Goal: Use online tool/utility: Use online tool/utility

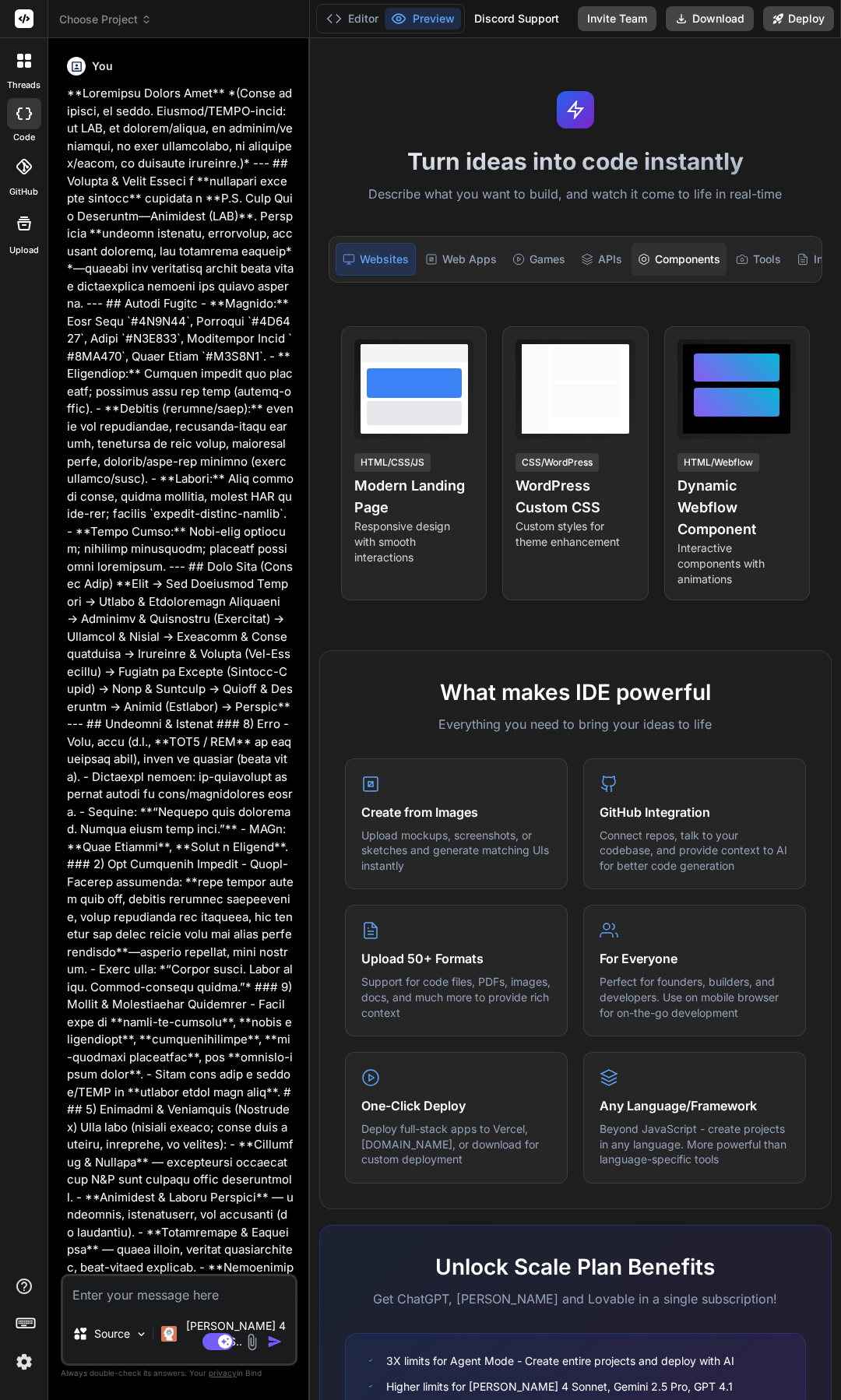
type textarea "x"
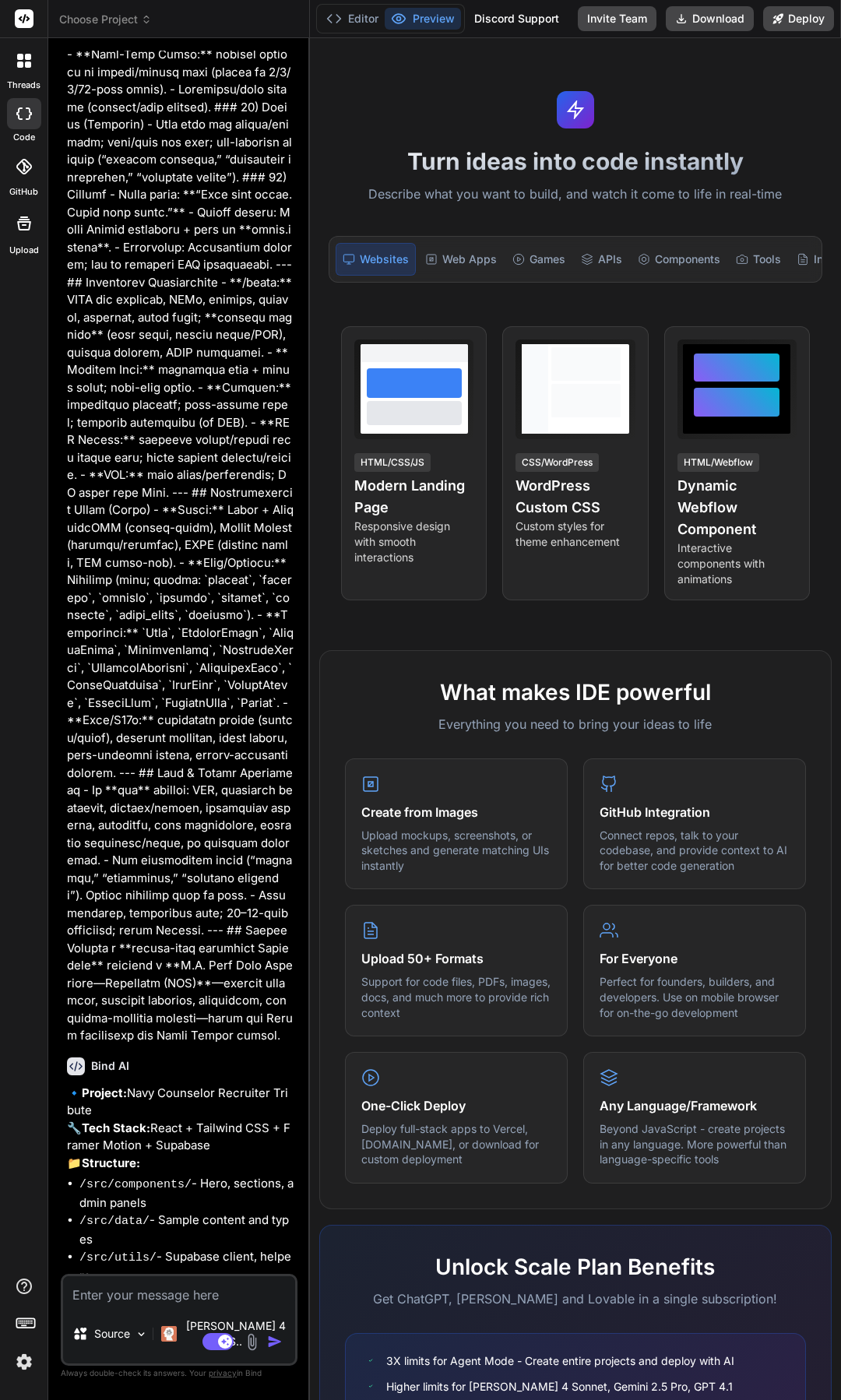
scroll to position [2096, 0]
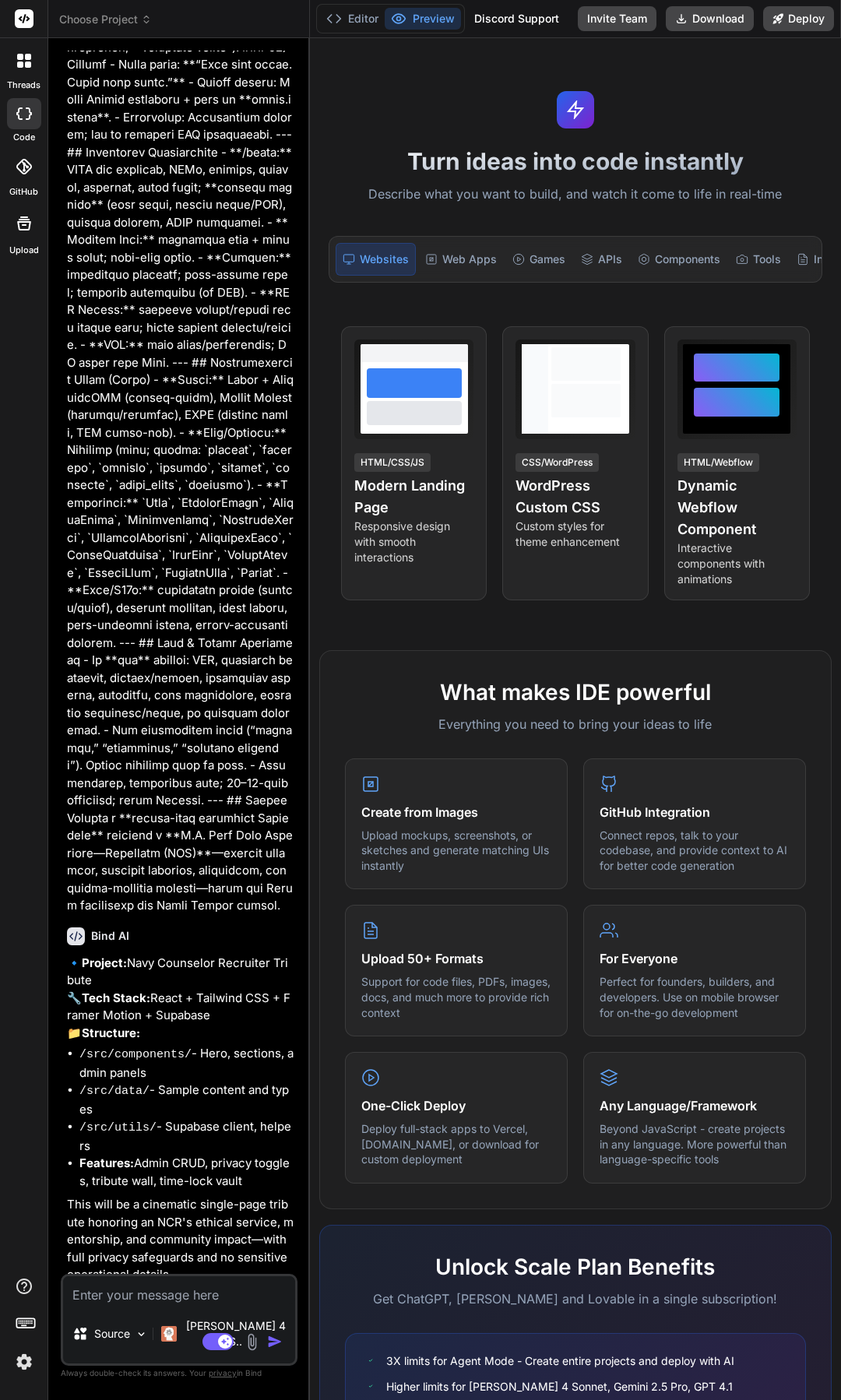
click at [226, 1305] on textarea at bounding box center [179, 1291] width 232 height 28
type textarea "y"
type textarea "x"
type textarea "ye"
type textarea "x"
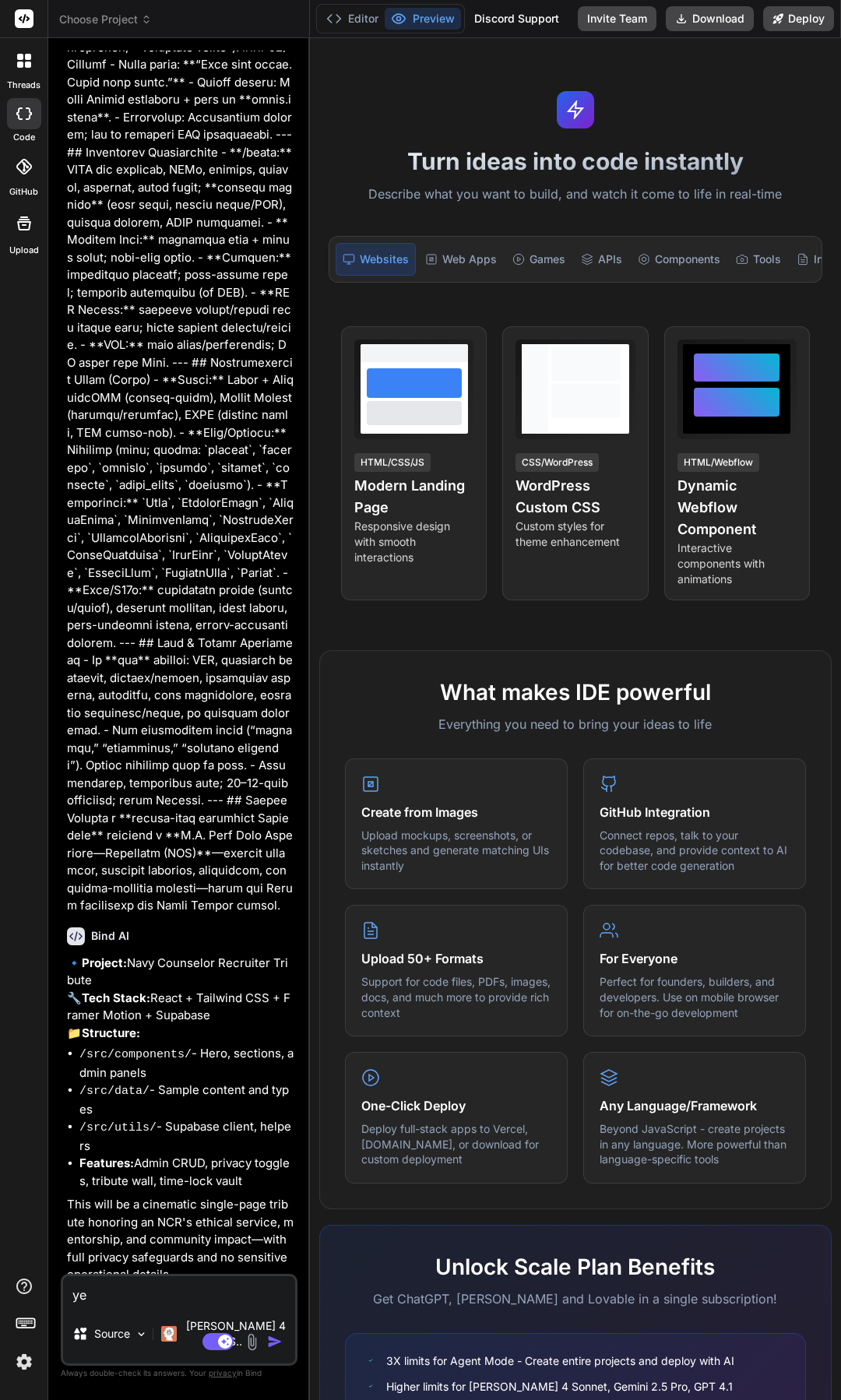
type textarea "yes"
type textarea "x"
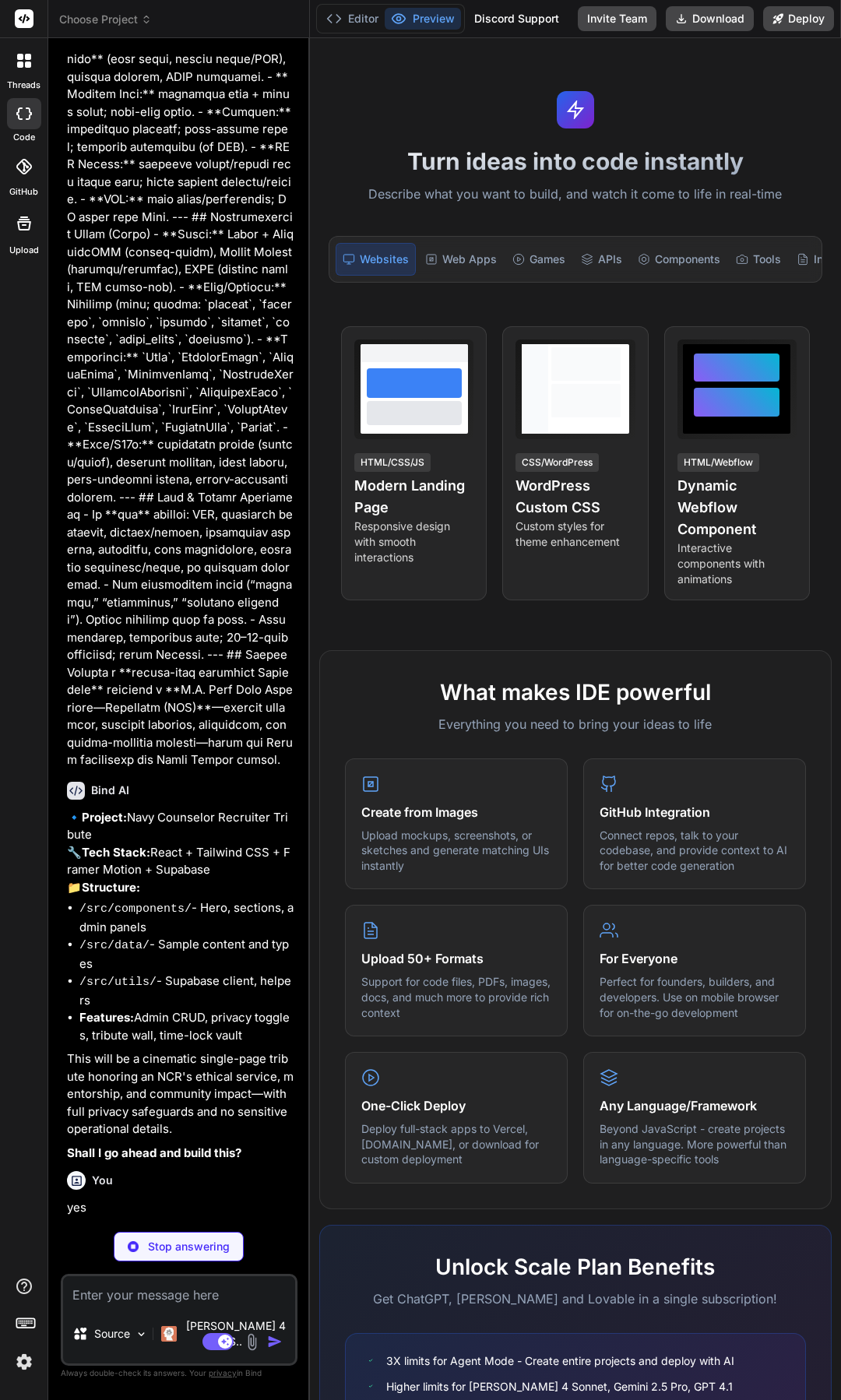
scroll to position [2258, 0]
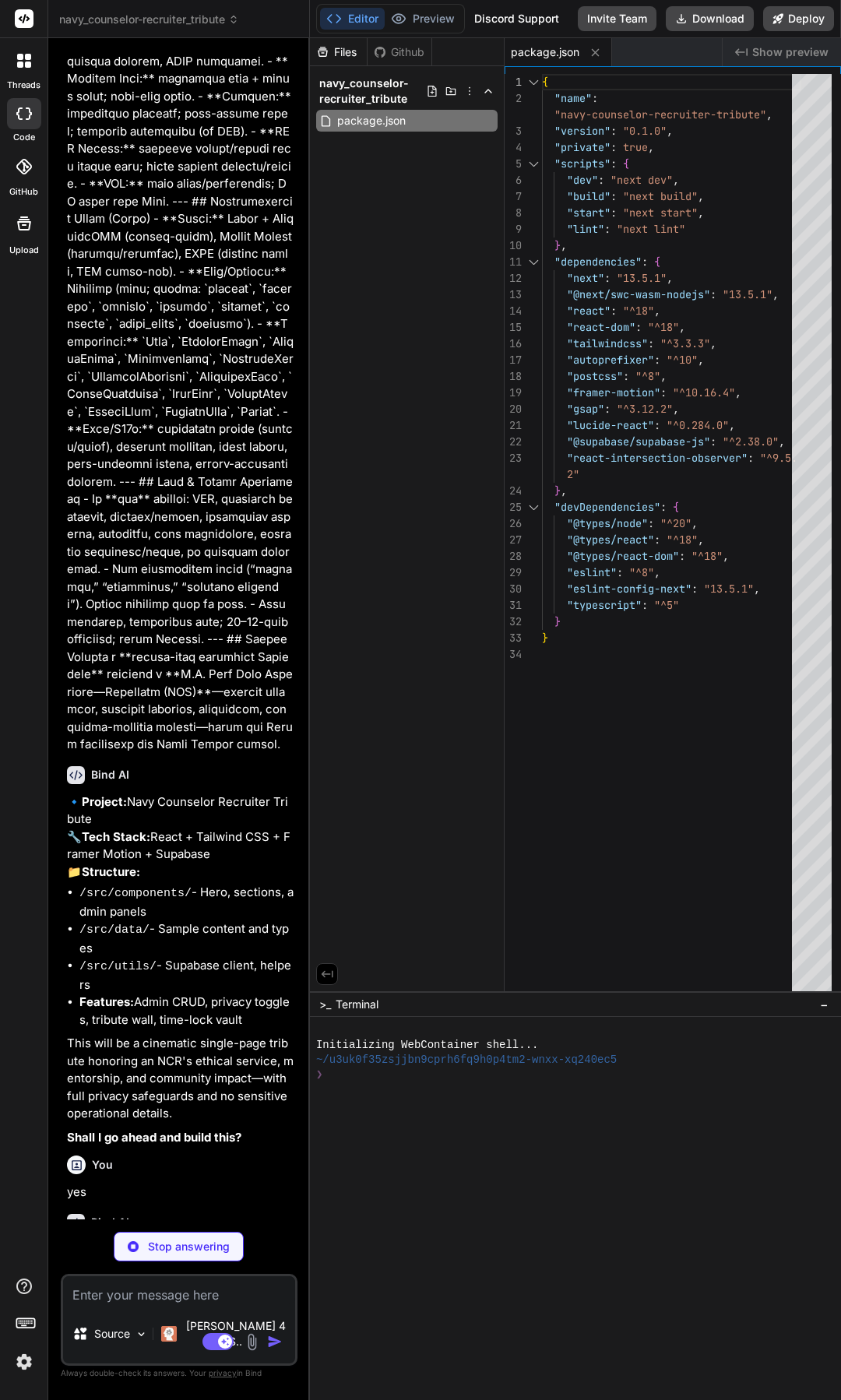
type textarea "x"
type textarea "module.exports = nextConfig"
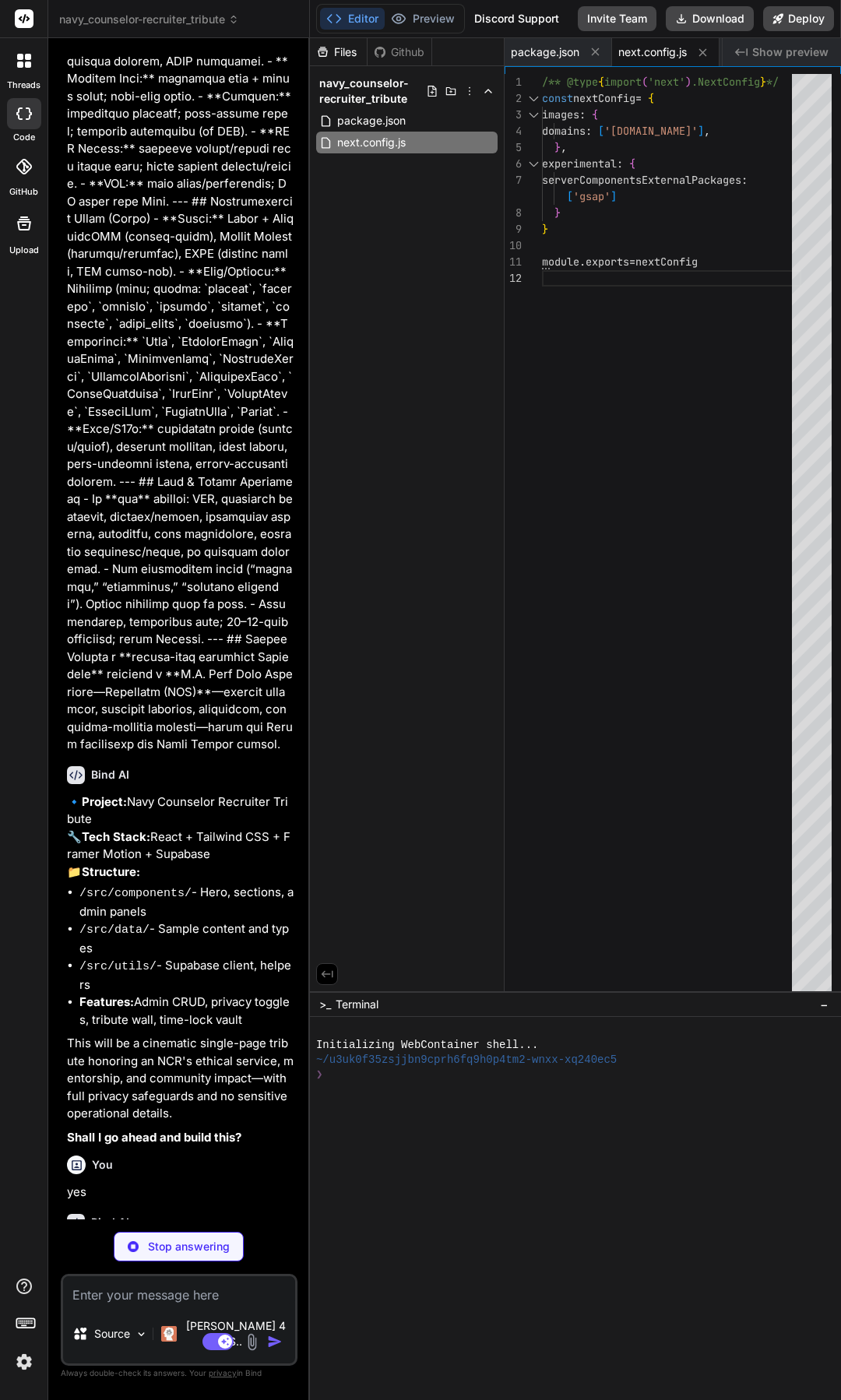
type textarea "x"
type textarea "countUp: { '0%': { opacity: '0' }, '100%': { opacity: '1' } } } }, }, plugins: …"
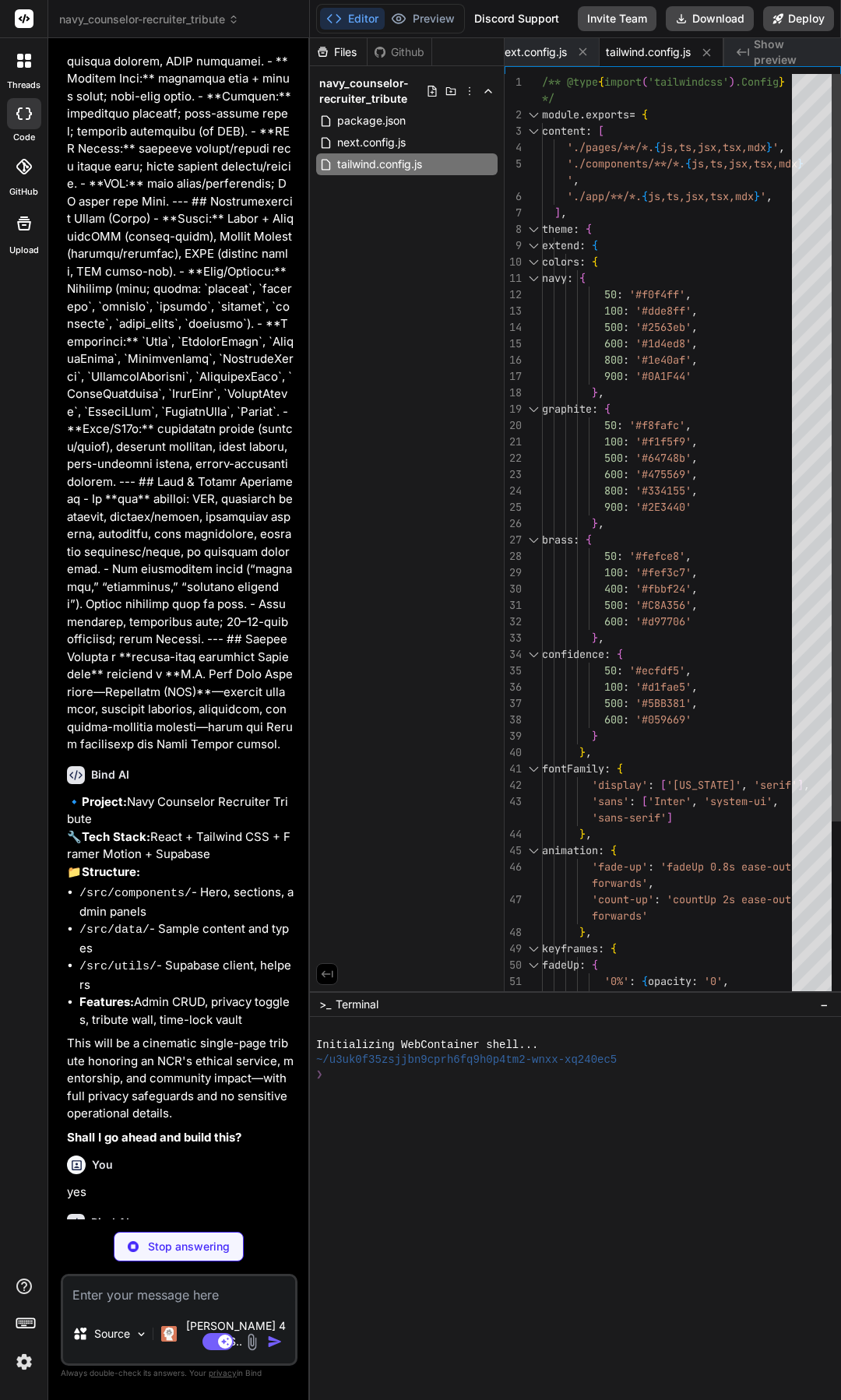
type textarea "x"
type textarea "module.exports = { plugins: { tailwindcss: {}, autoprefixer: {}, }, }"
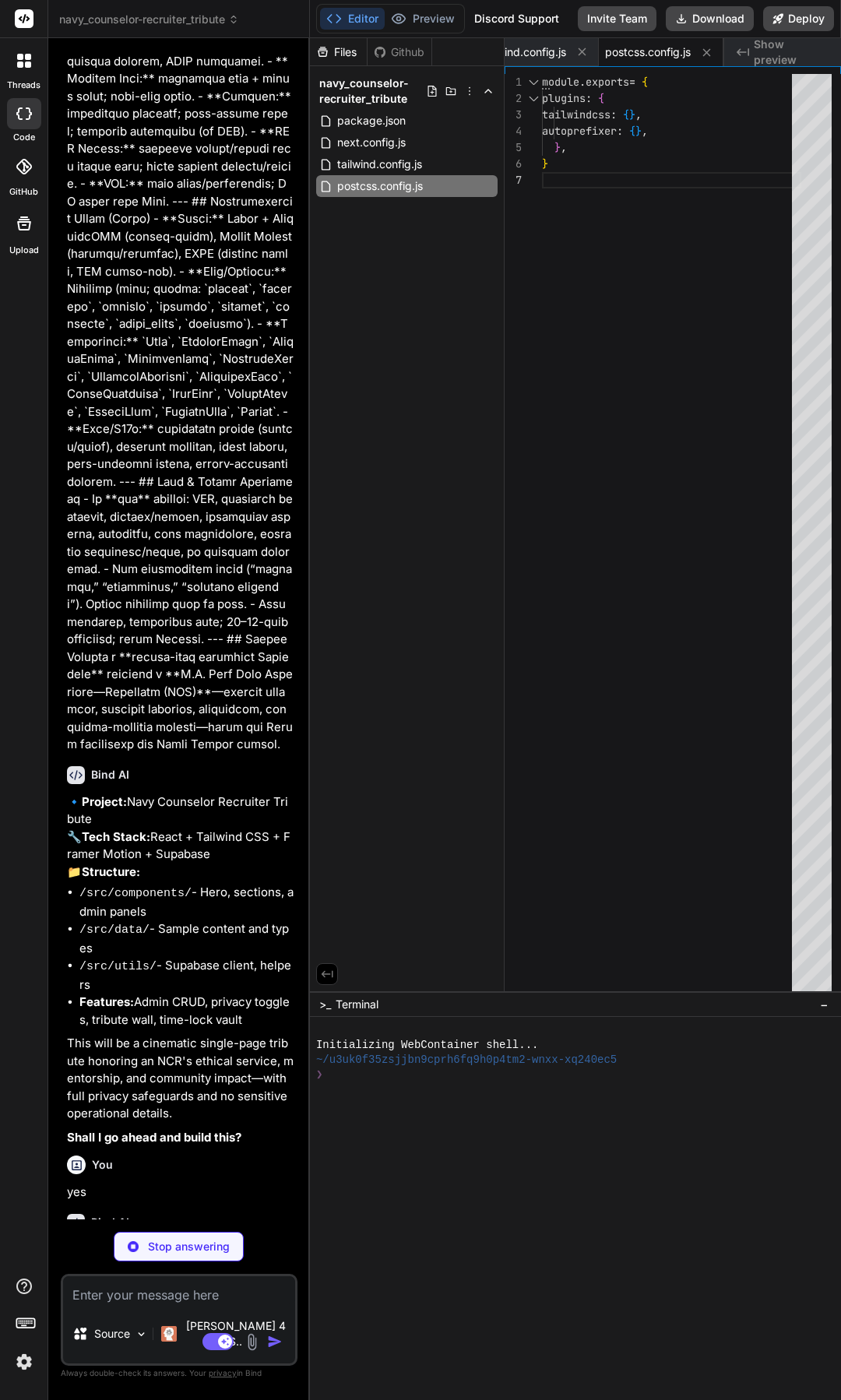
type textarea "x"
type textarea ""paths": { "@/*": ["./*"] } }, "include": ["next-env.d.ts", "**/*.ts", "**/*.ts…"
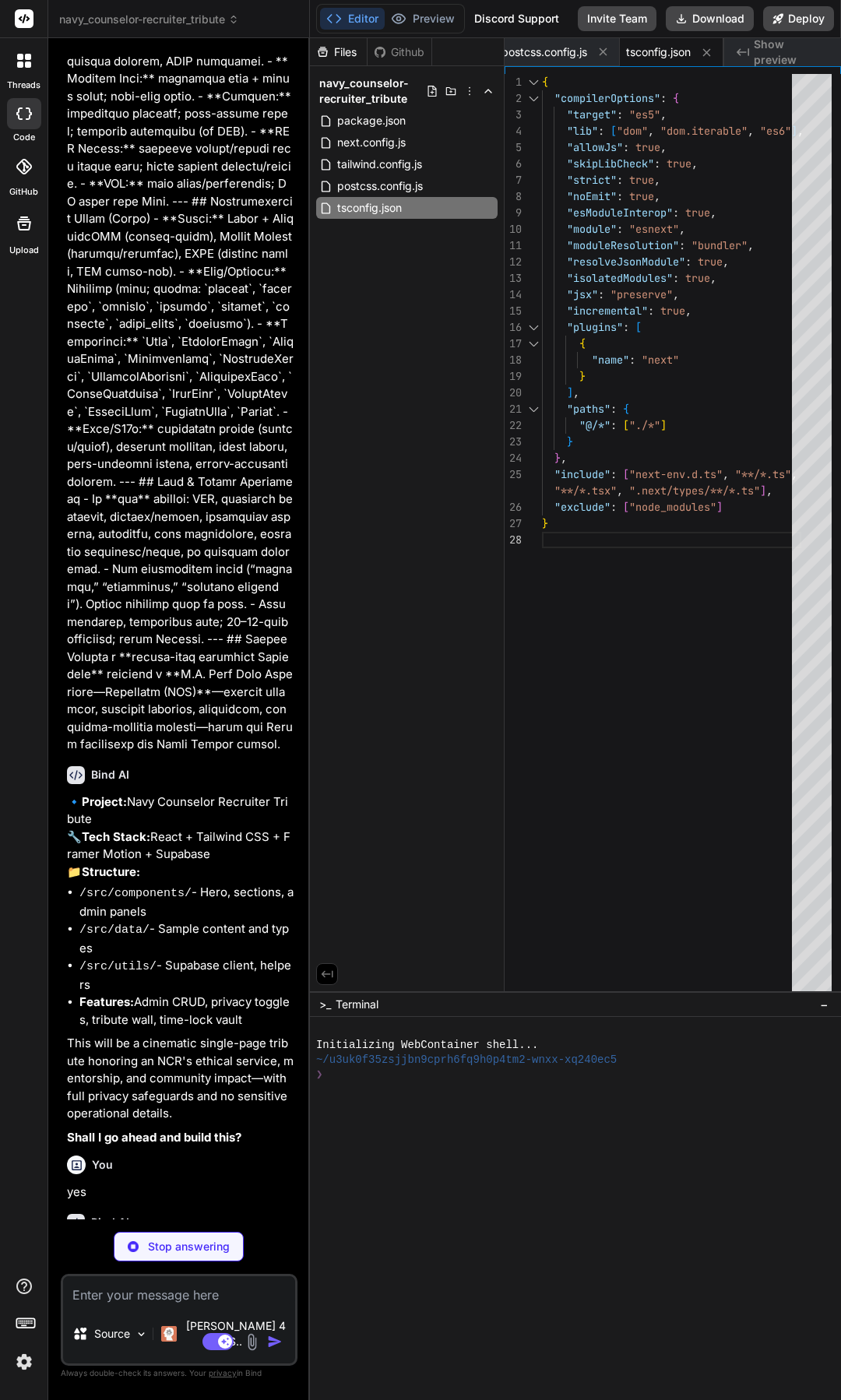
scroll to position [2477, 0]
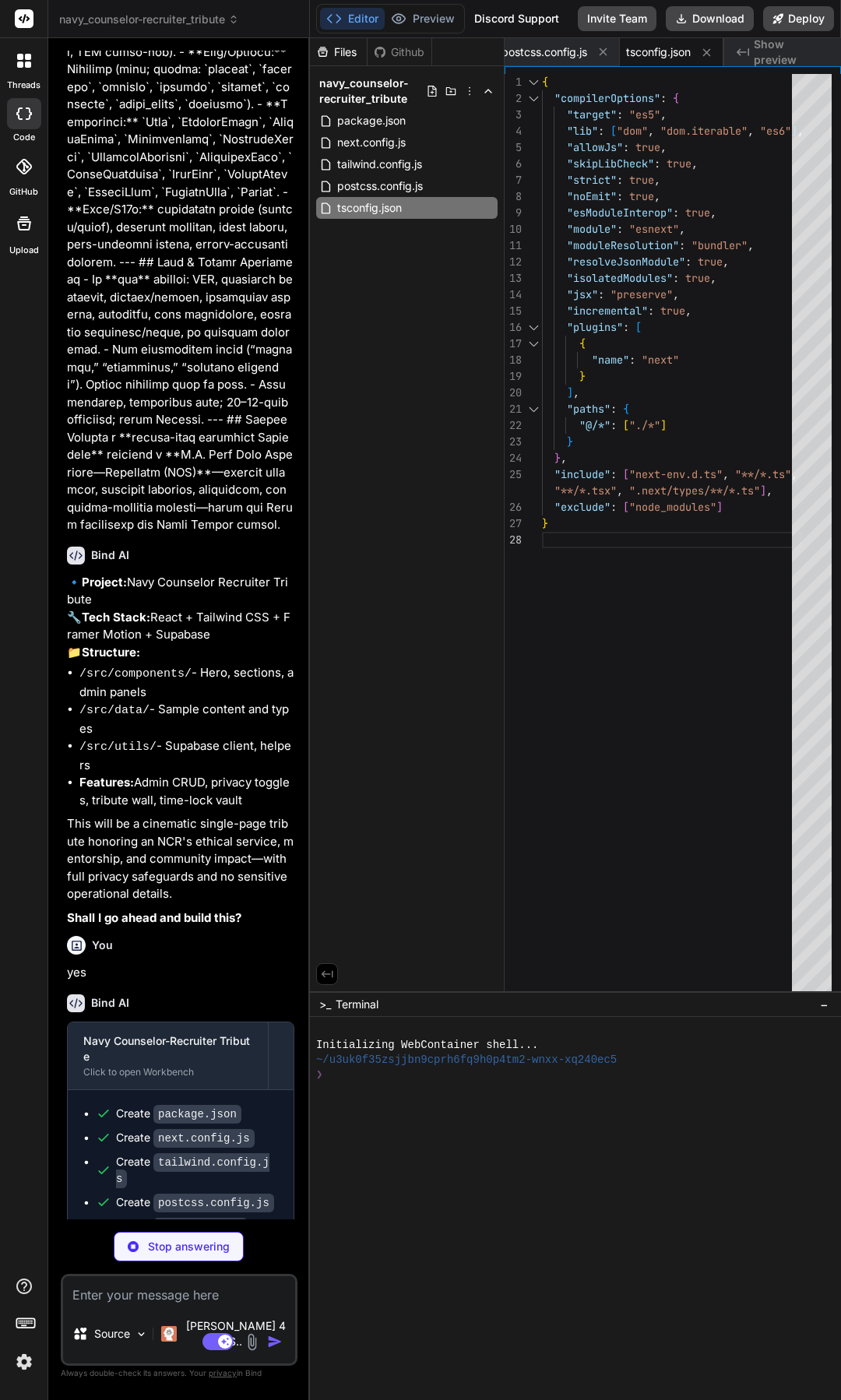
type textarea "x"
type textarea "@apply focus:outline-none focus:ring-2 focus:ring-navy-500 focus:ring-offset-2;…"
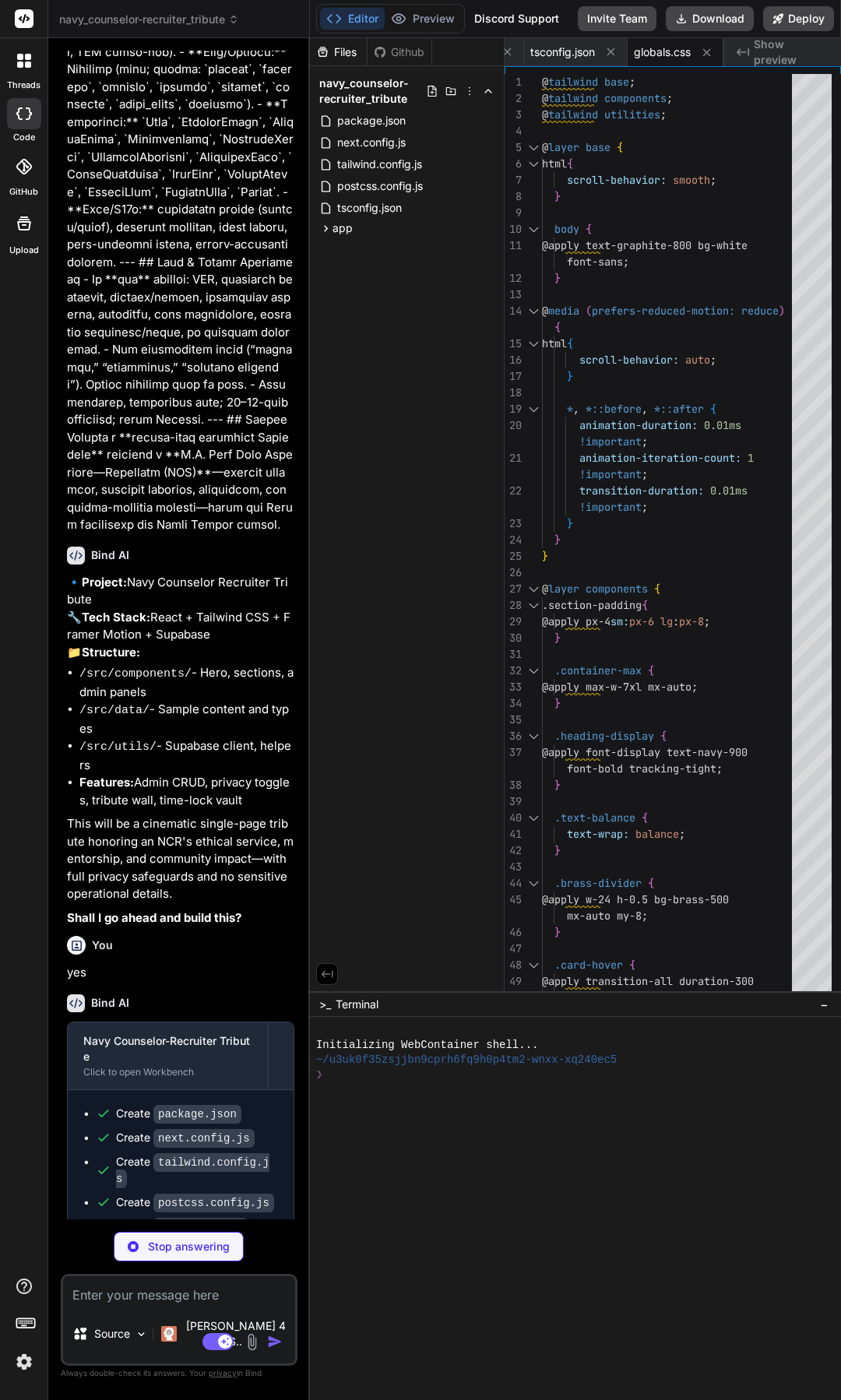
type textarea "x"
type textarea "<html lang="en"> <body className={inter.className}>{children}</body> </html> ) }"
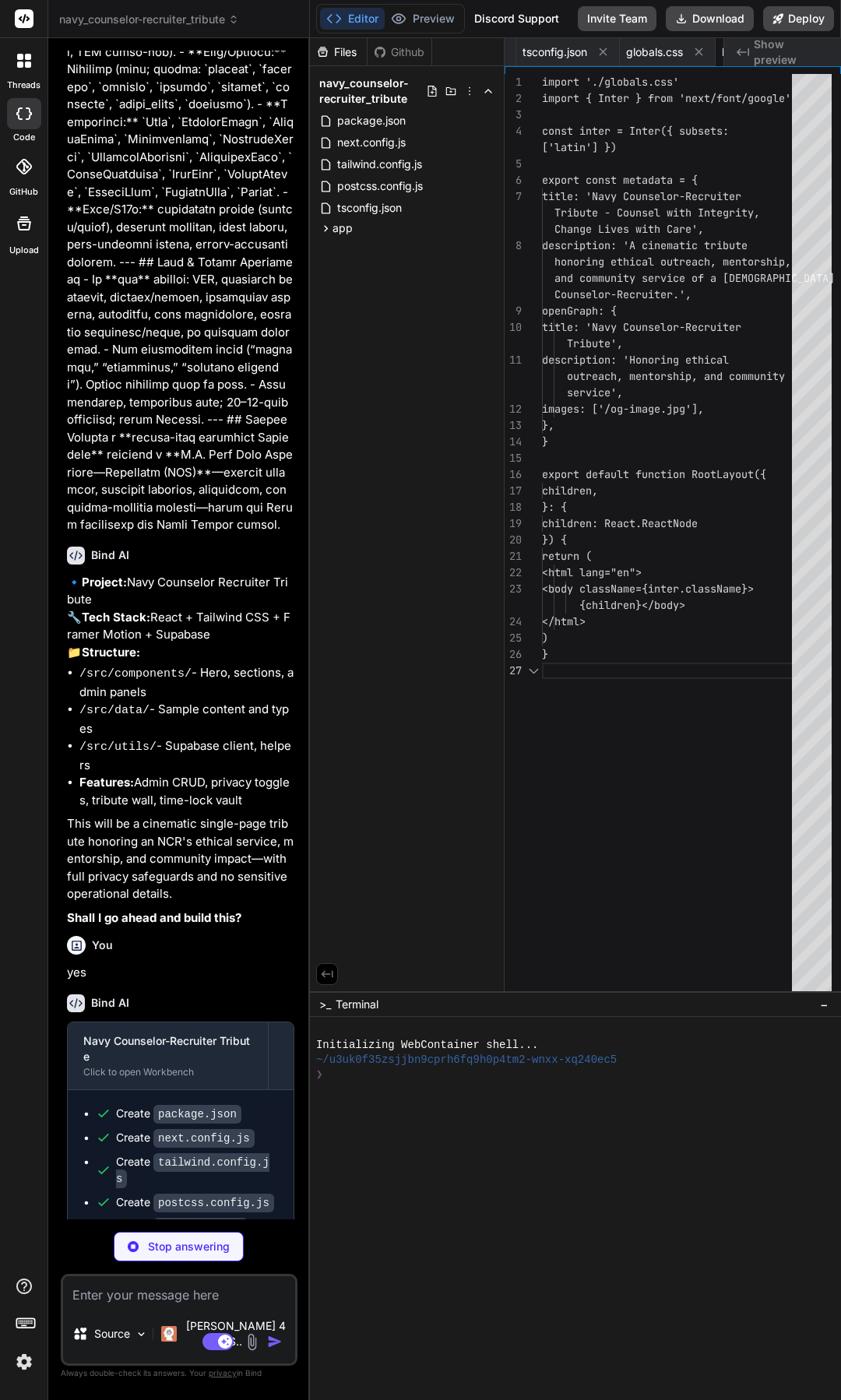
scroll to position [0, 545]
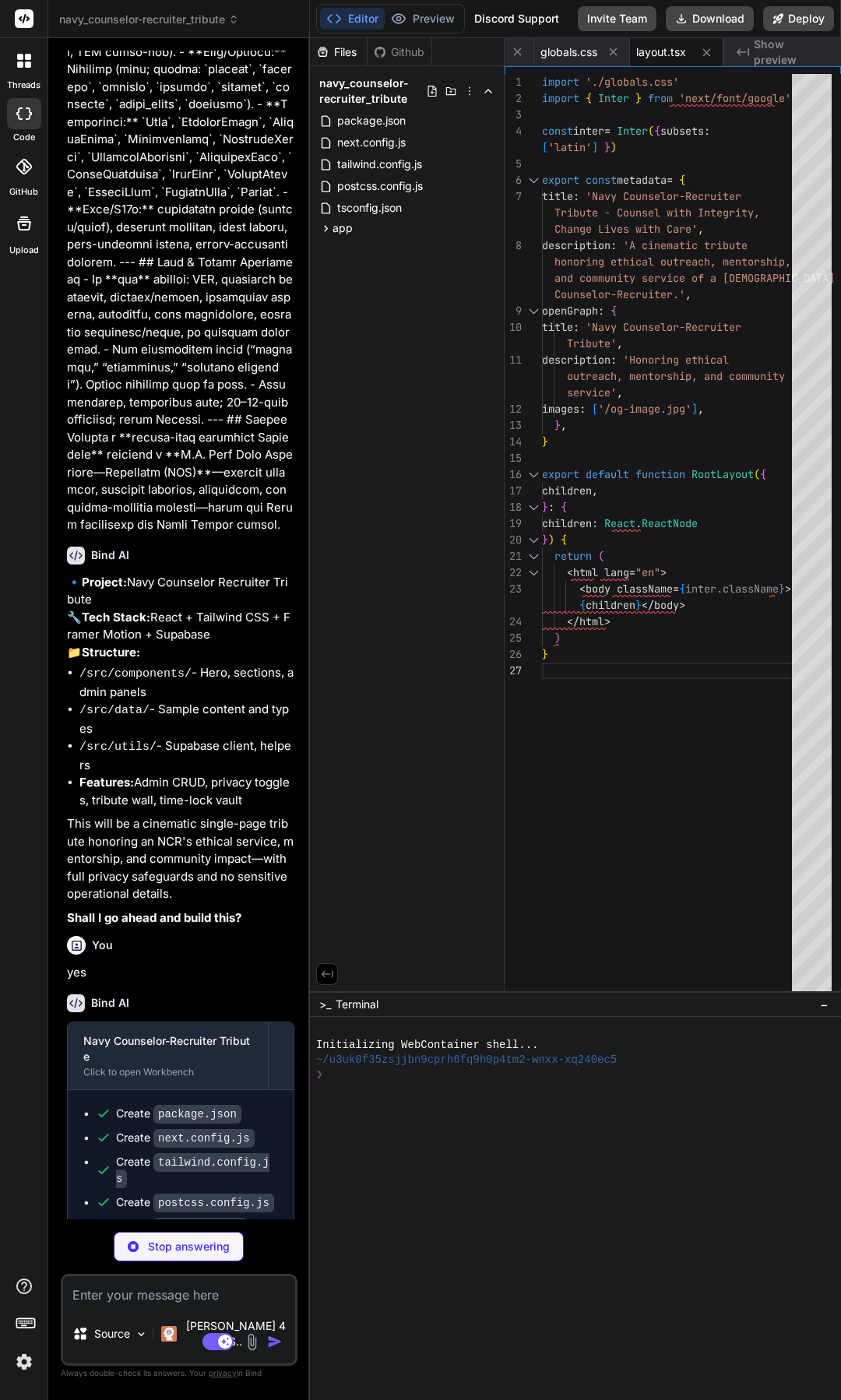
type textarea "x"
type textarea "<TributeWall /> <Footer /> </main> ) }"
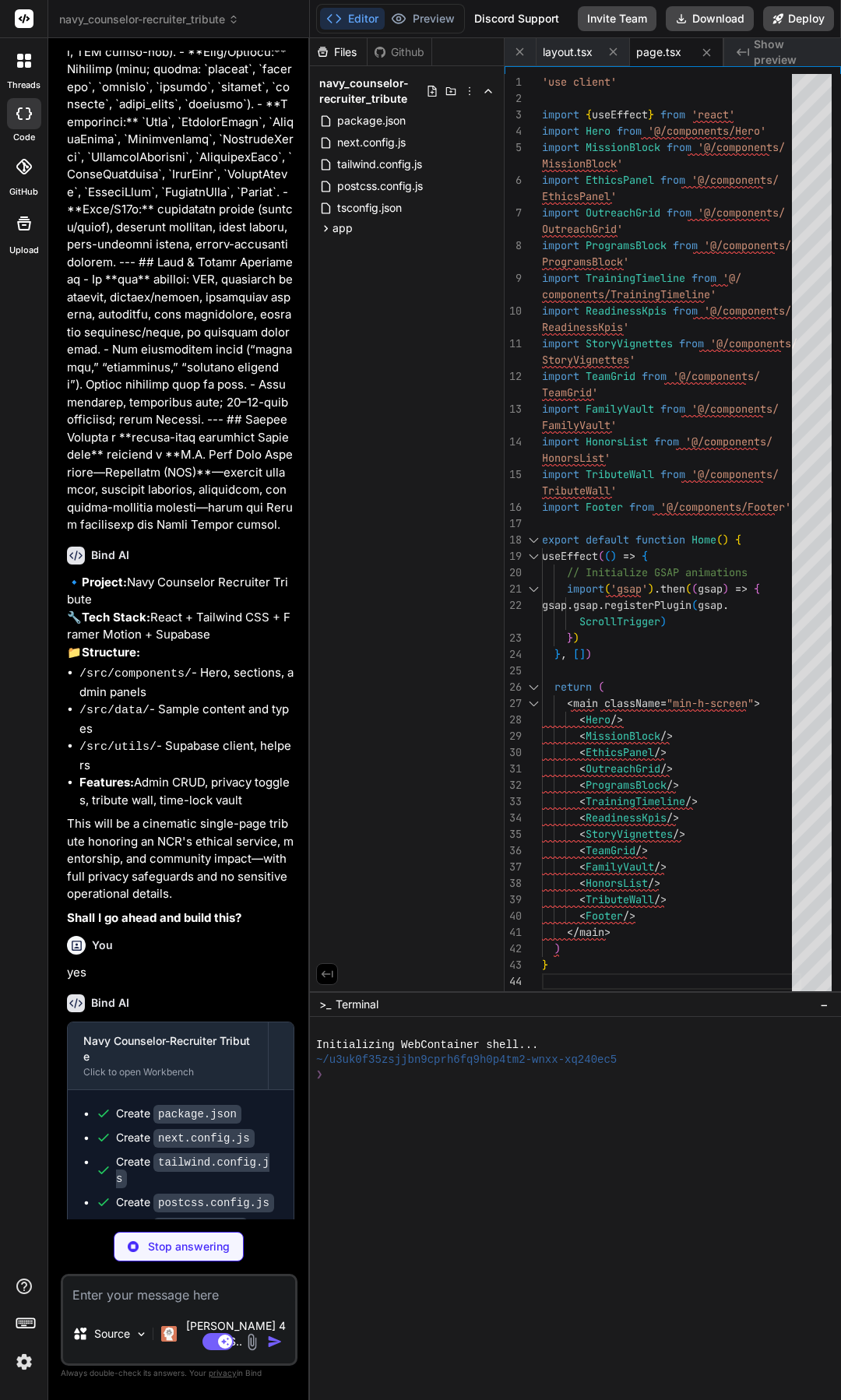
type textarea "x"
type textarea "</motion.div> </div> </section> ) }"
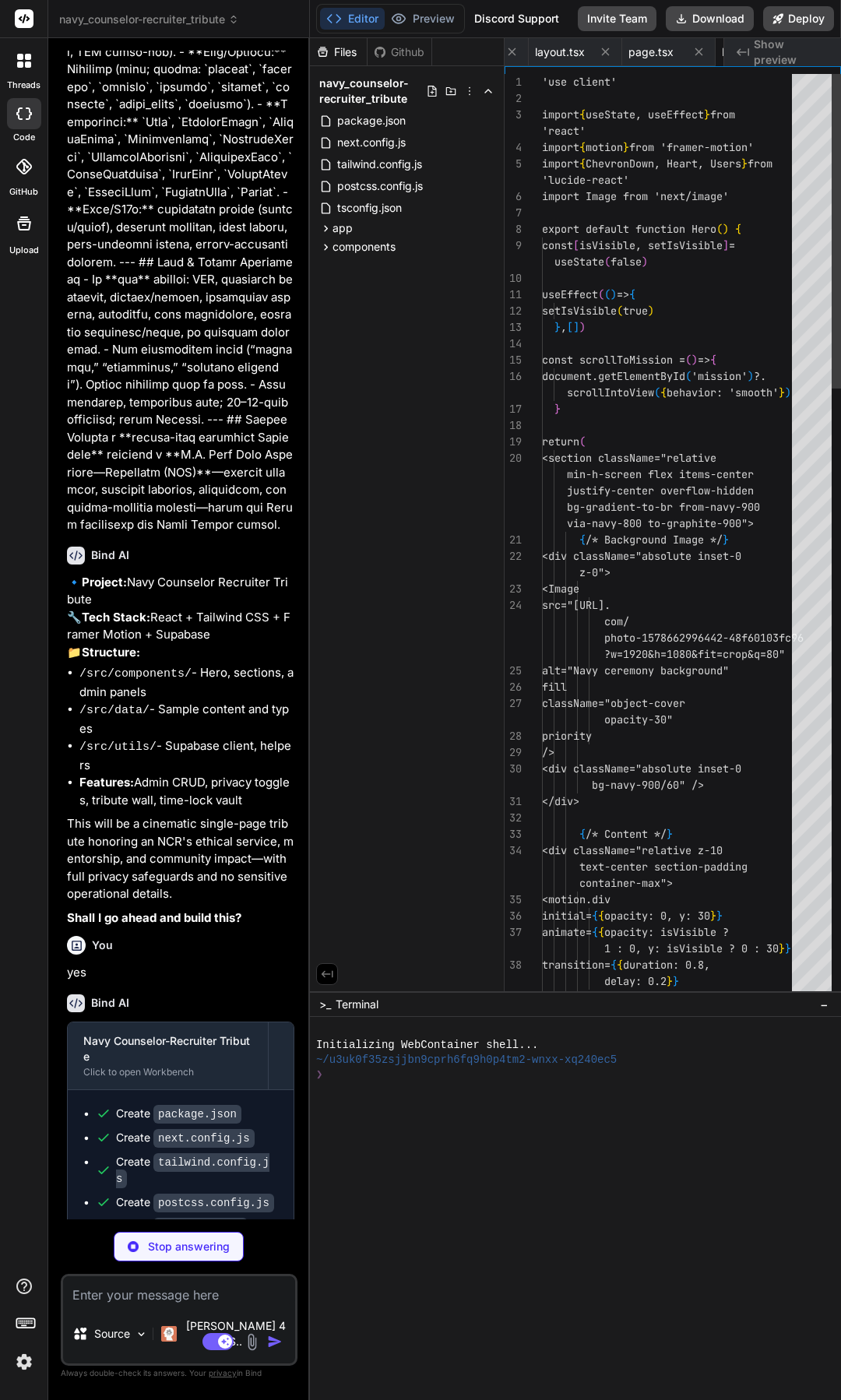
scroll to position [0, 732]
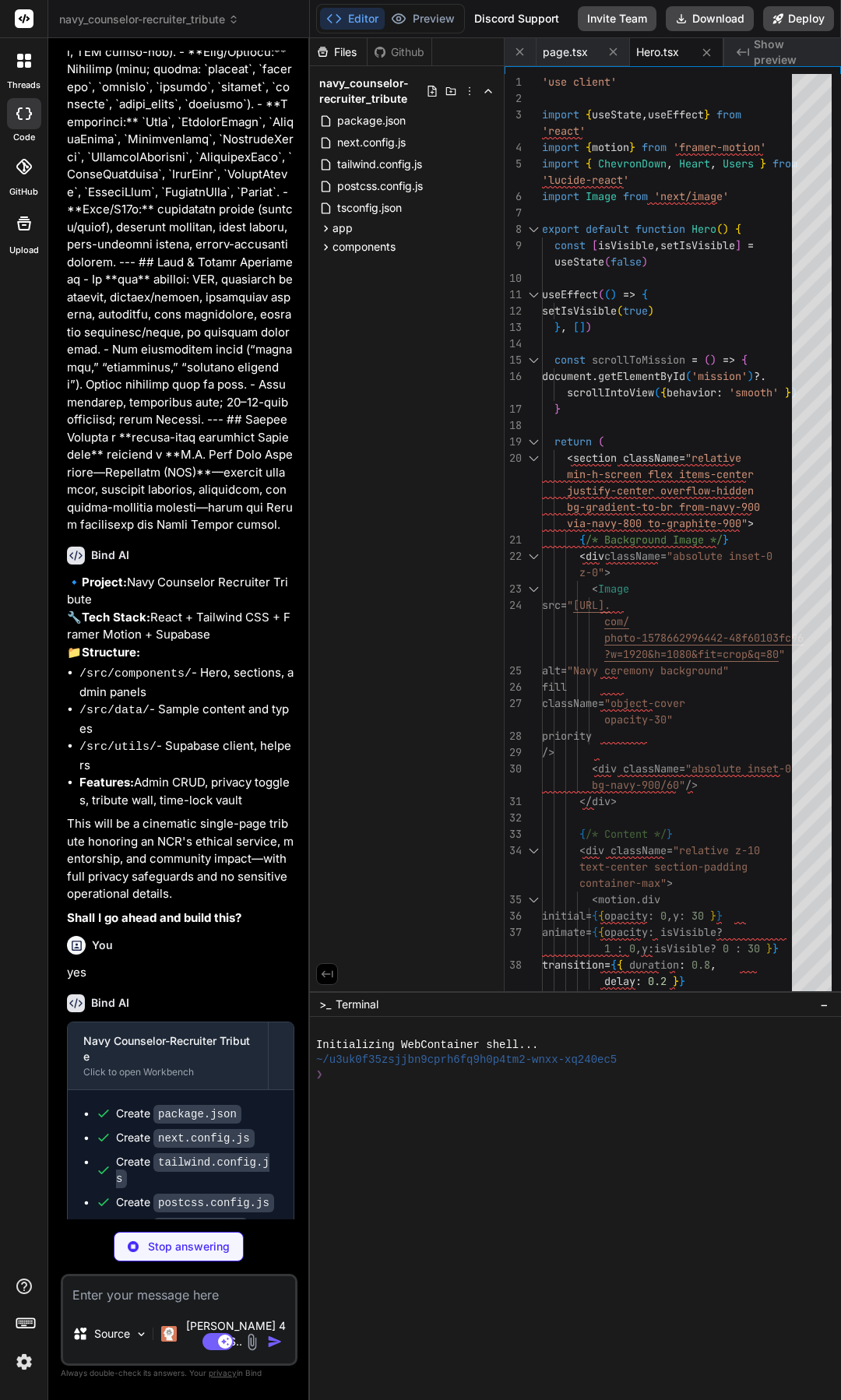
type textarea "x"
type textarea "</div> </section> ) }"
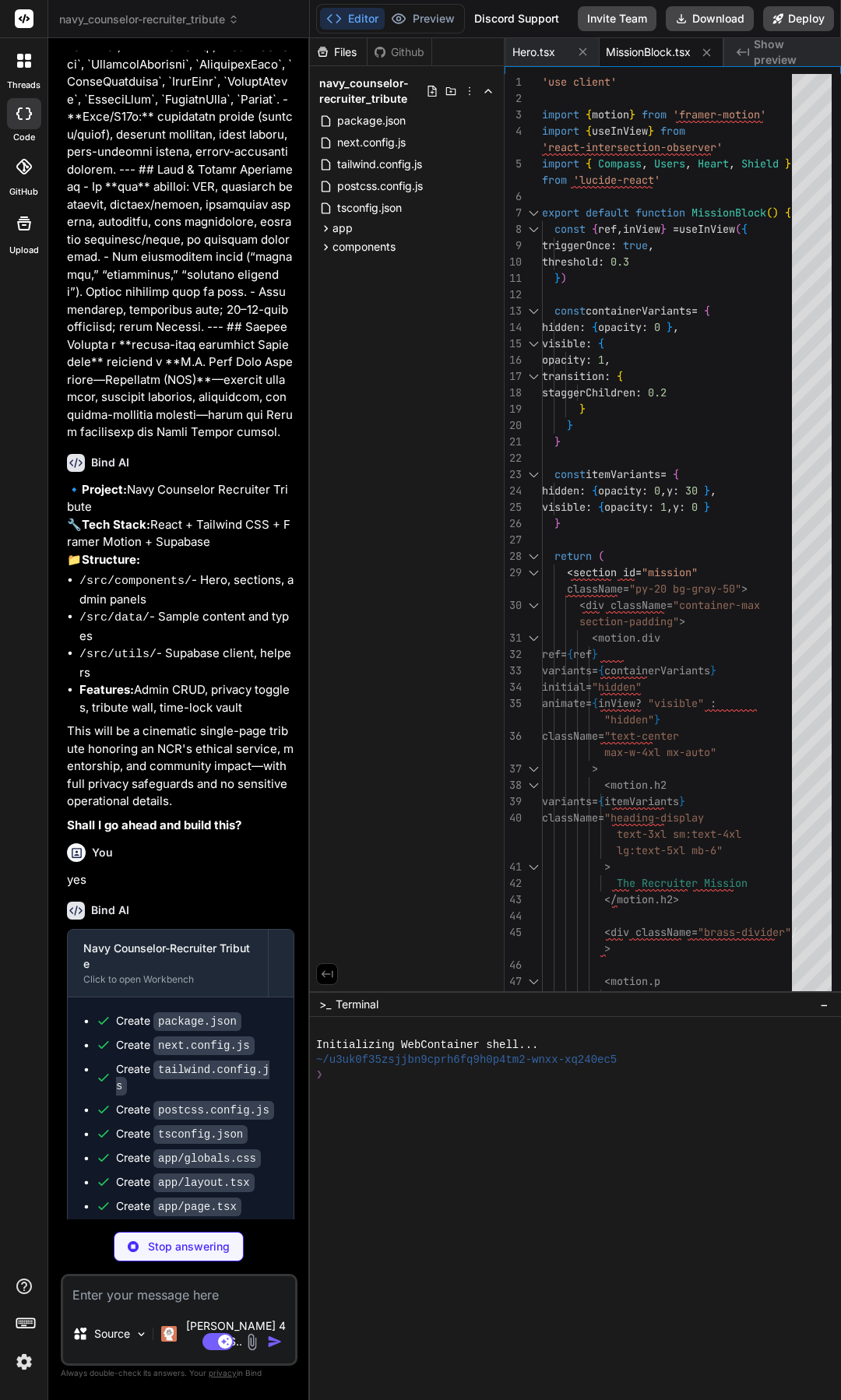
scroll to position [2629, 0]
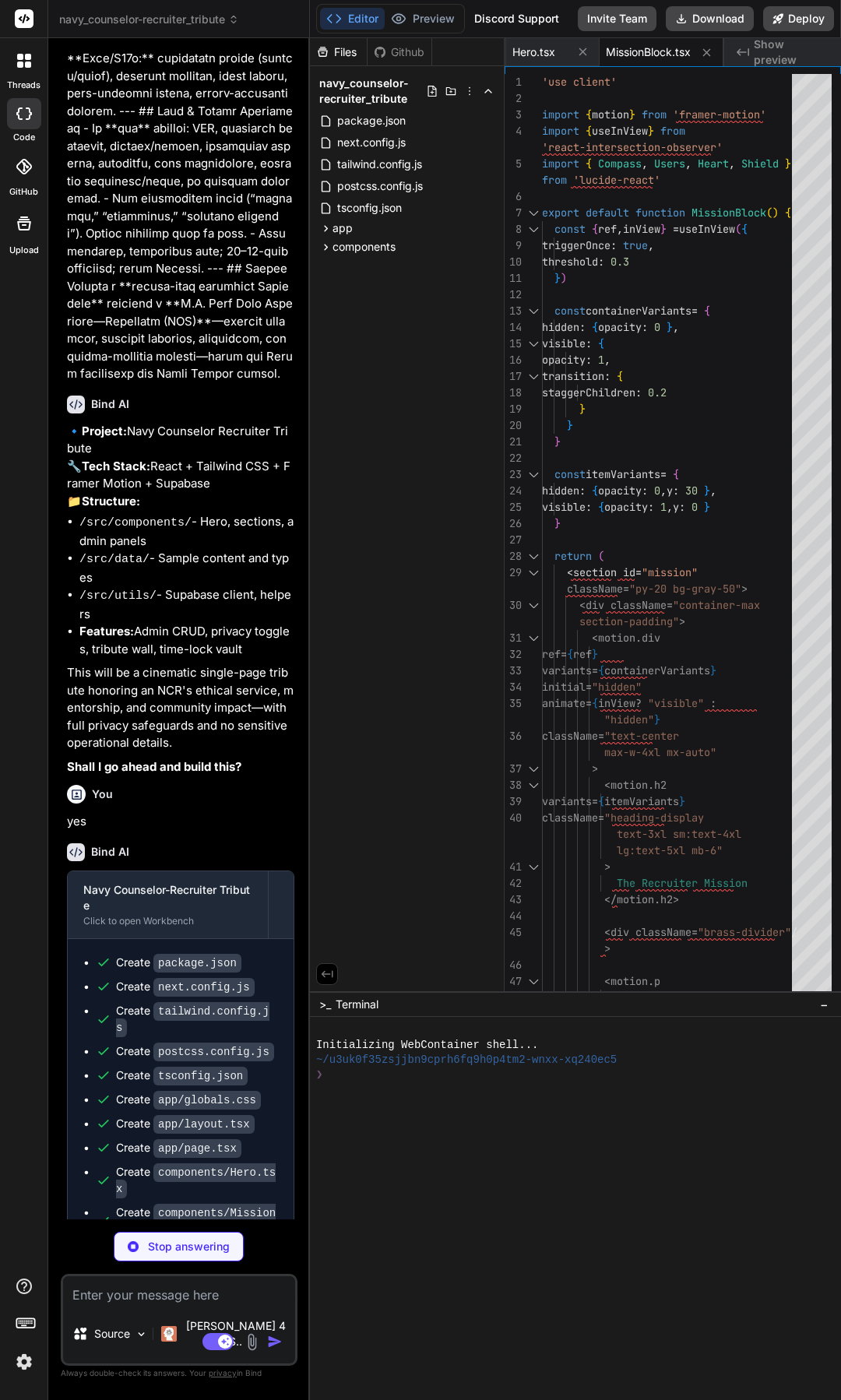
type textarea "x"
type textarea "}"
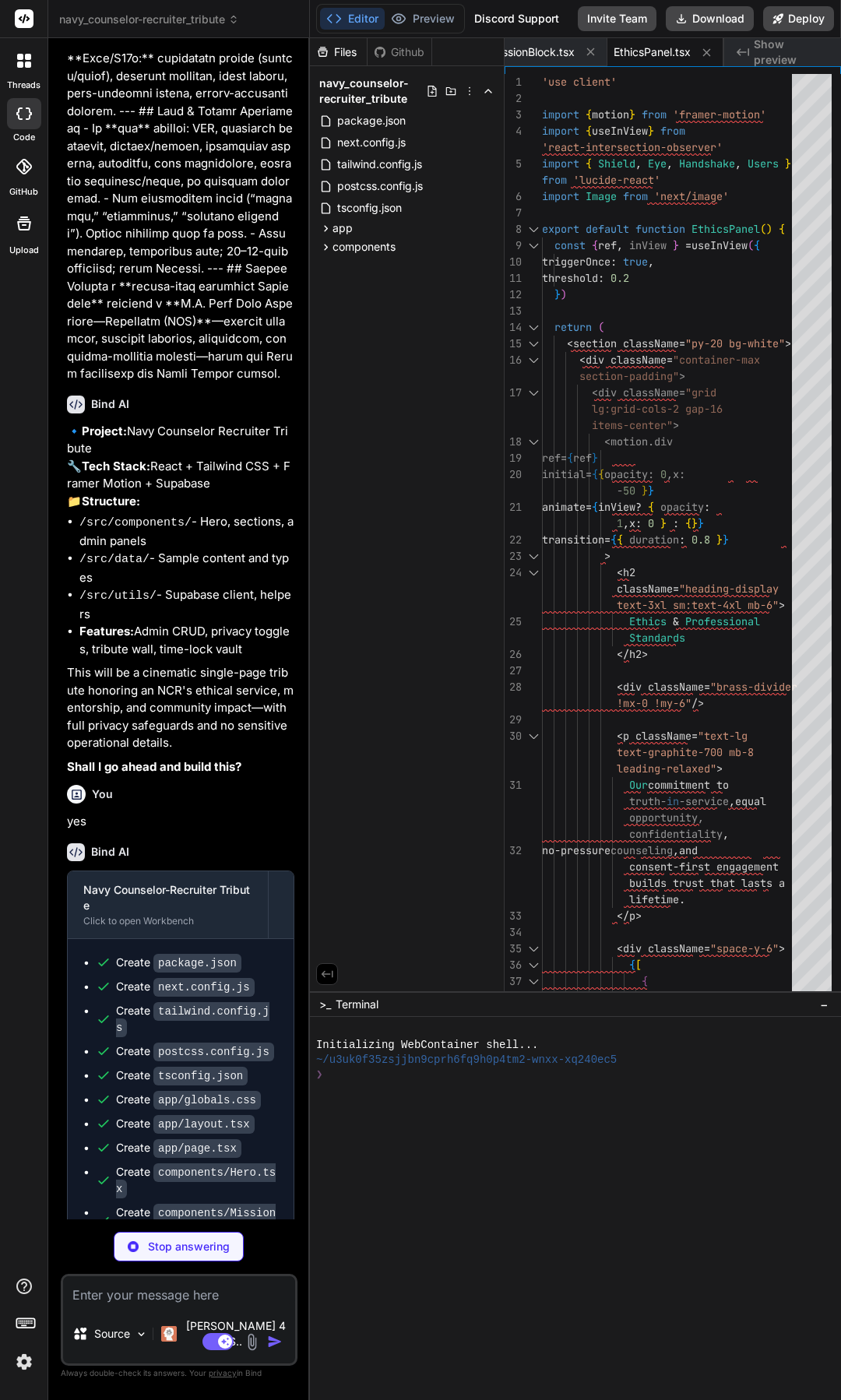
type textarea "x"
type textarea "</motion.div> </div> </section> ) }"
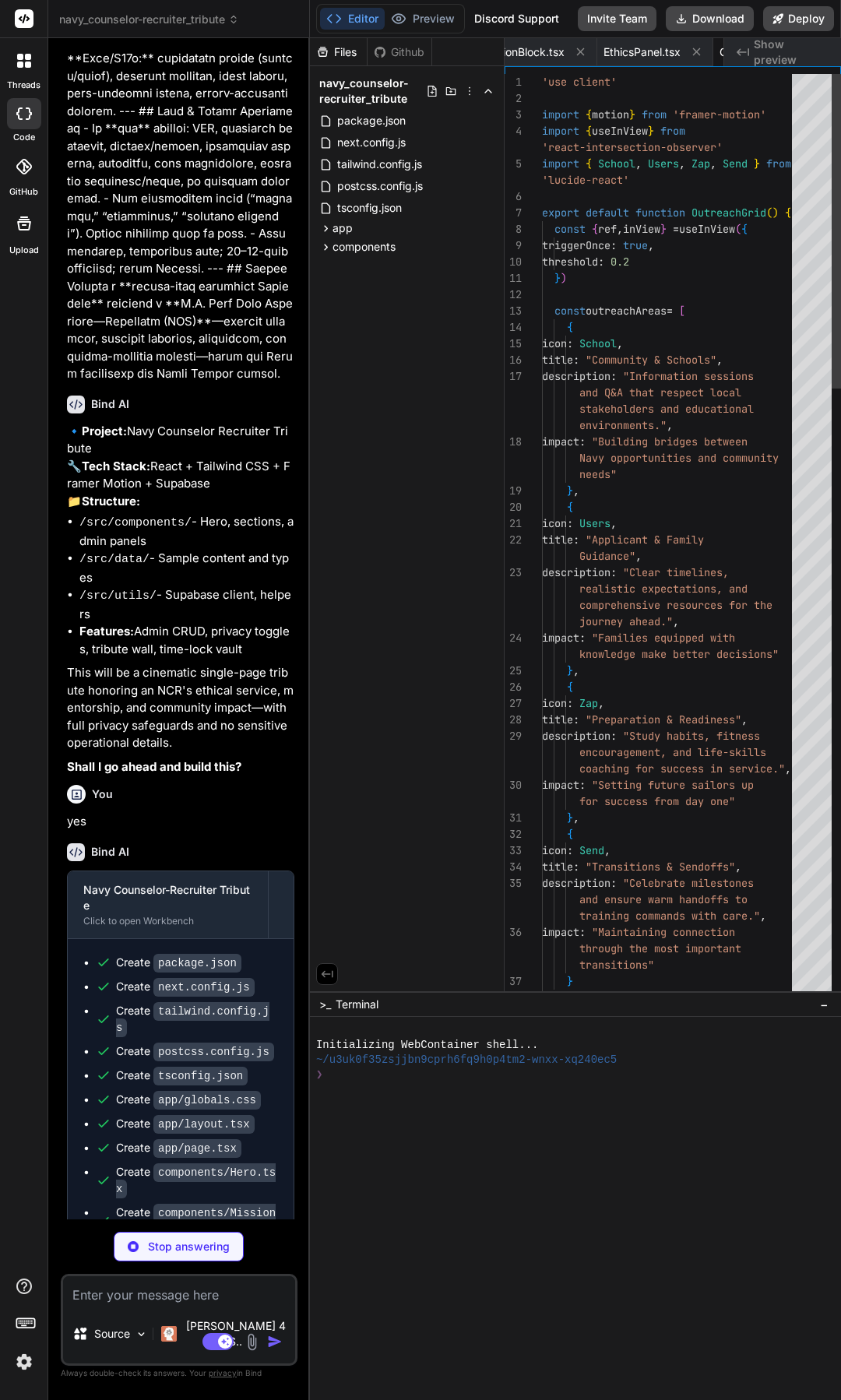
scroll to position [0, 1100]
type textarea "x"
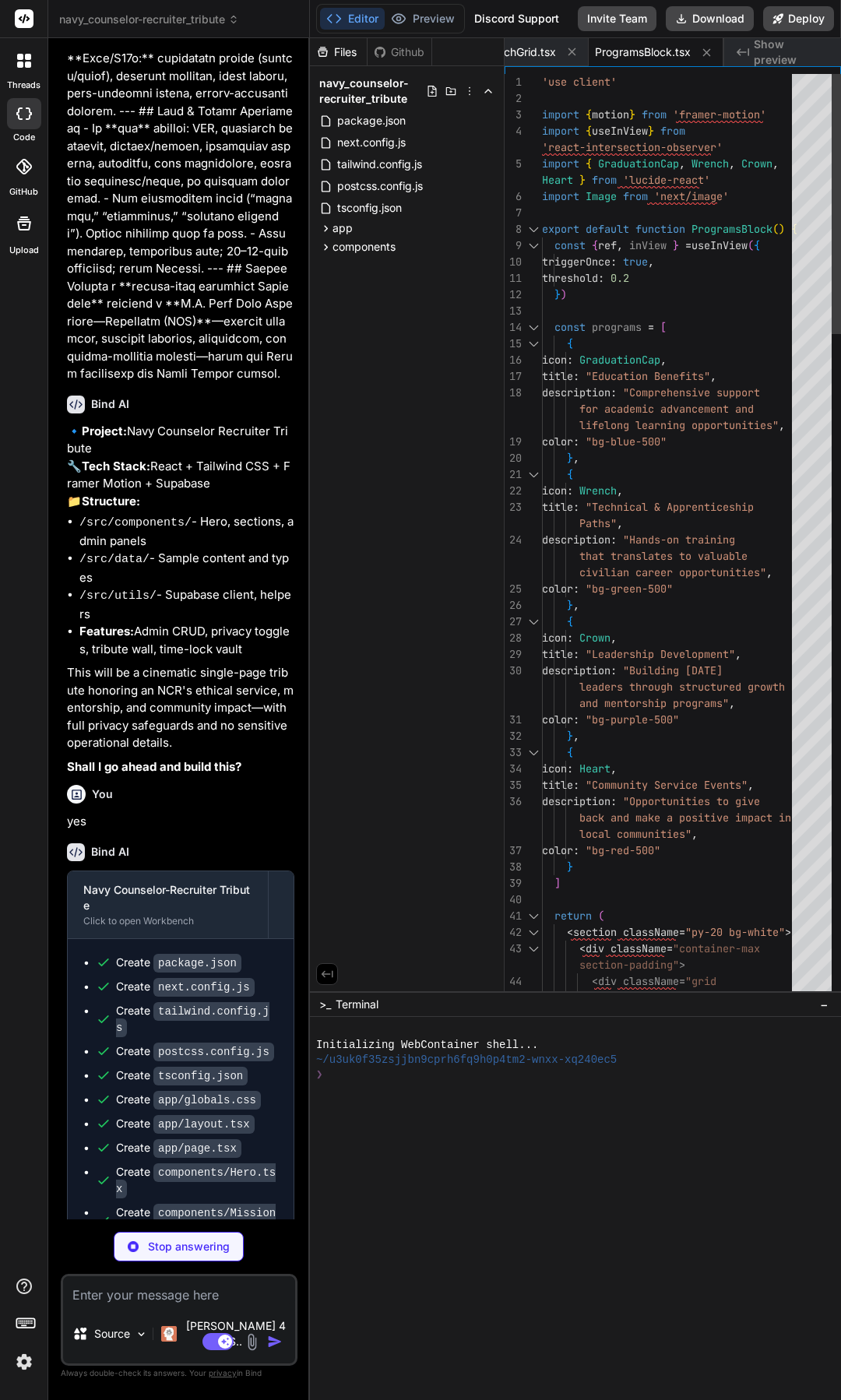
type textarea "x"
type textarea "</section> ) }"
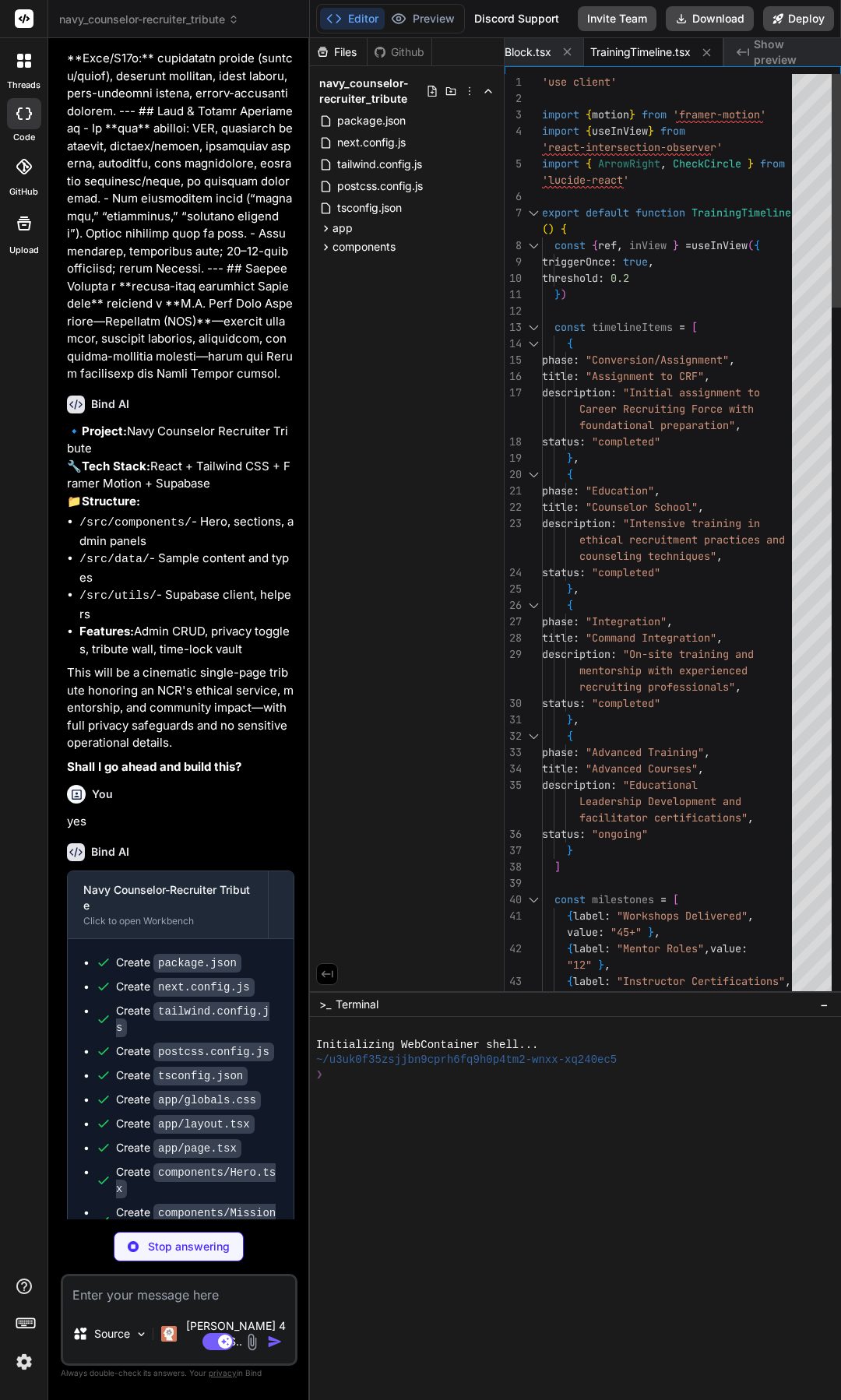
type textarea "x"
type textarea "</motion.div> </div> </section> ) }"
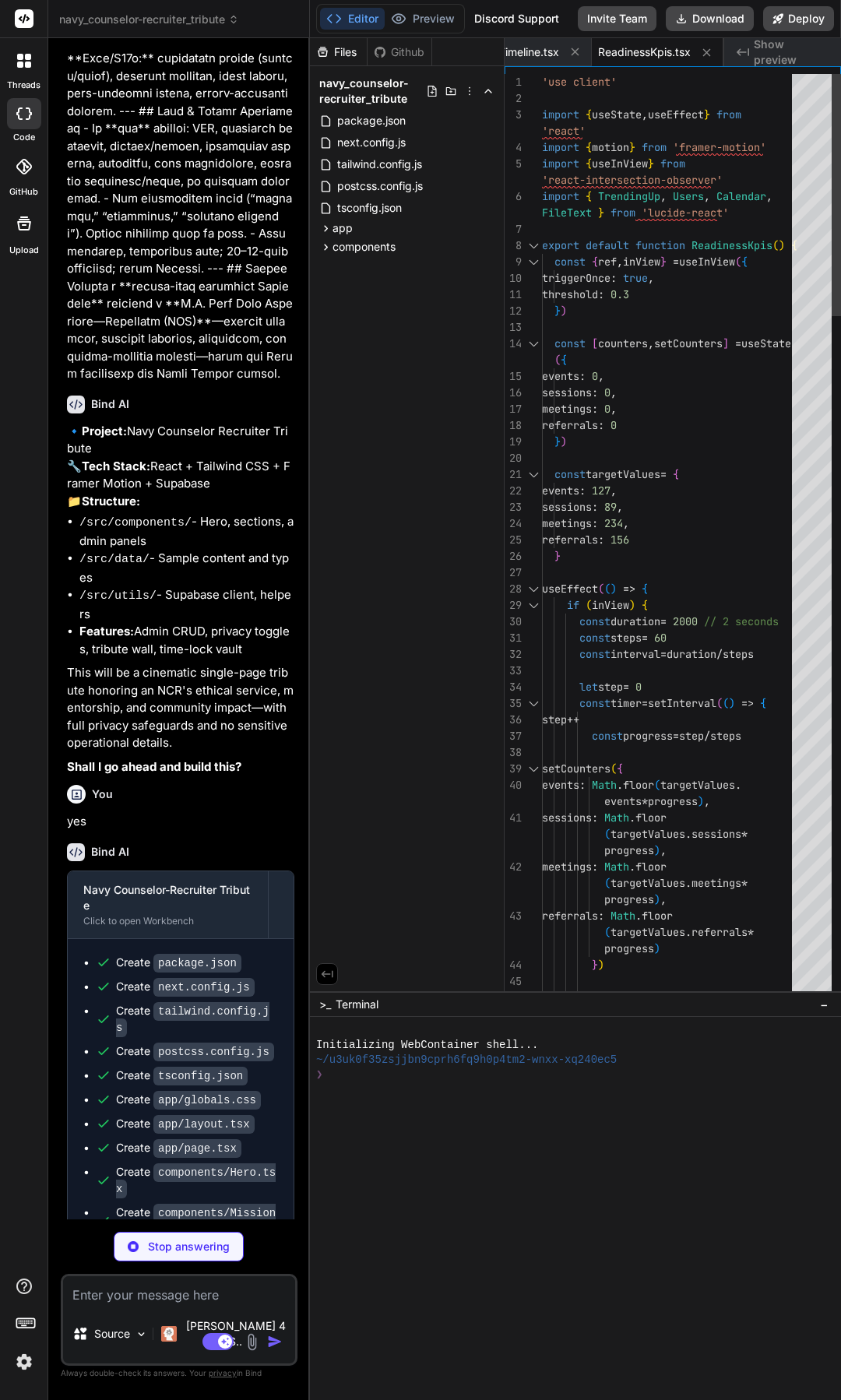
scroll to position [0, 1644]
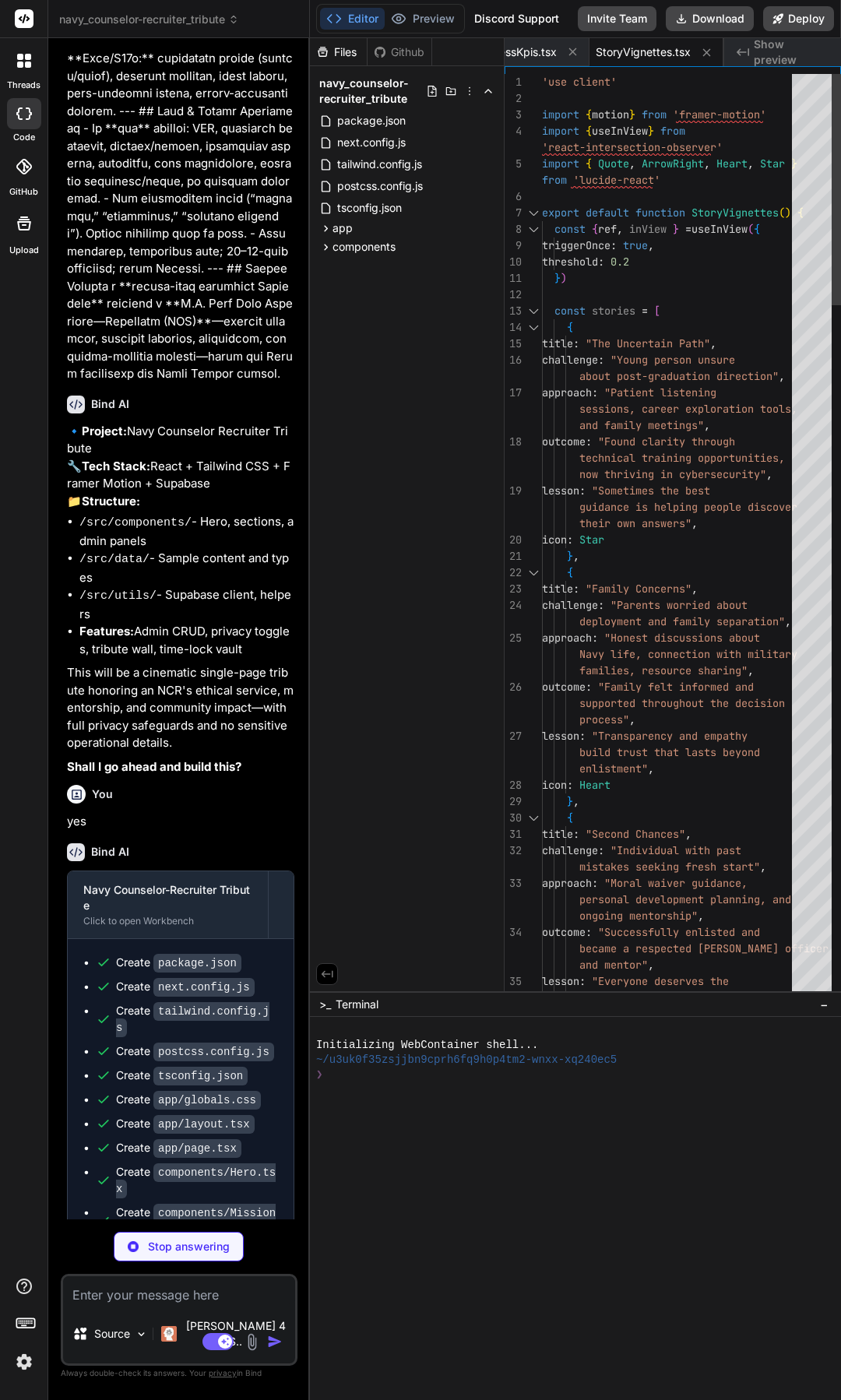
type textarea "x"
type textarea "</motion.div> ))} </div> </motion.div> </div> </section> ) }"
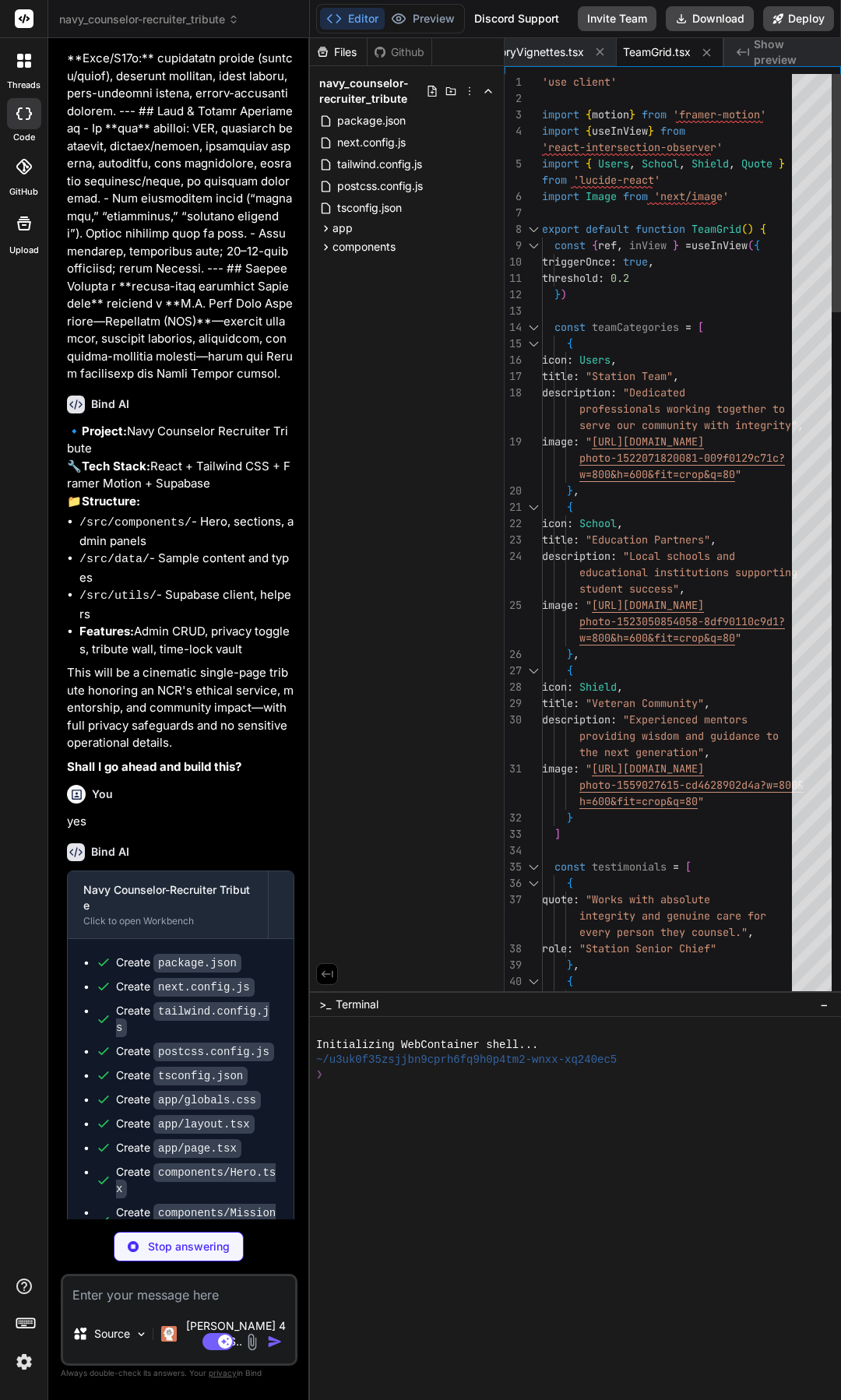
type textarea "x"
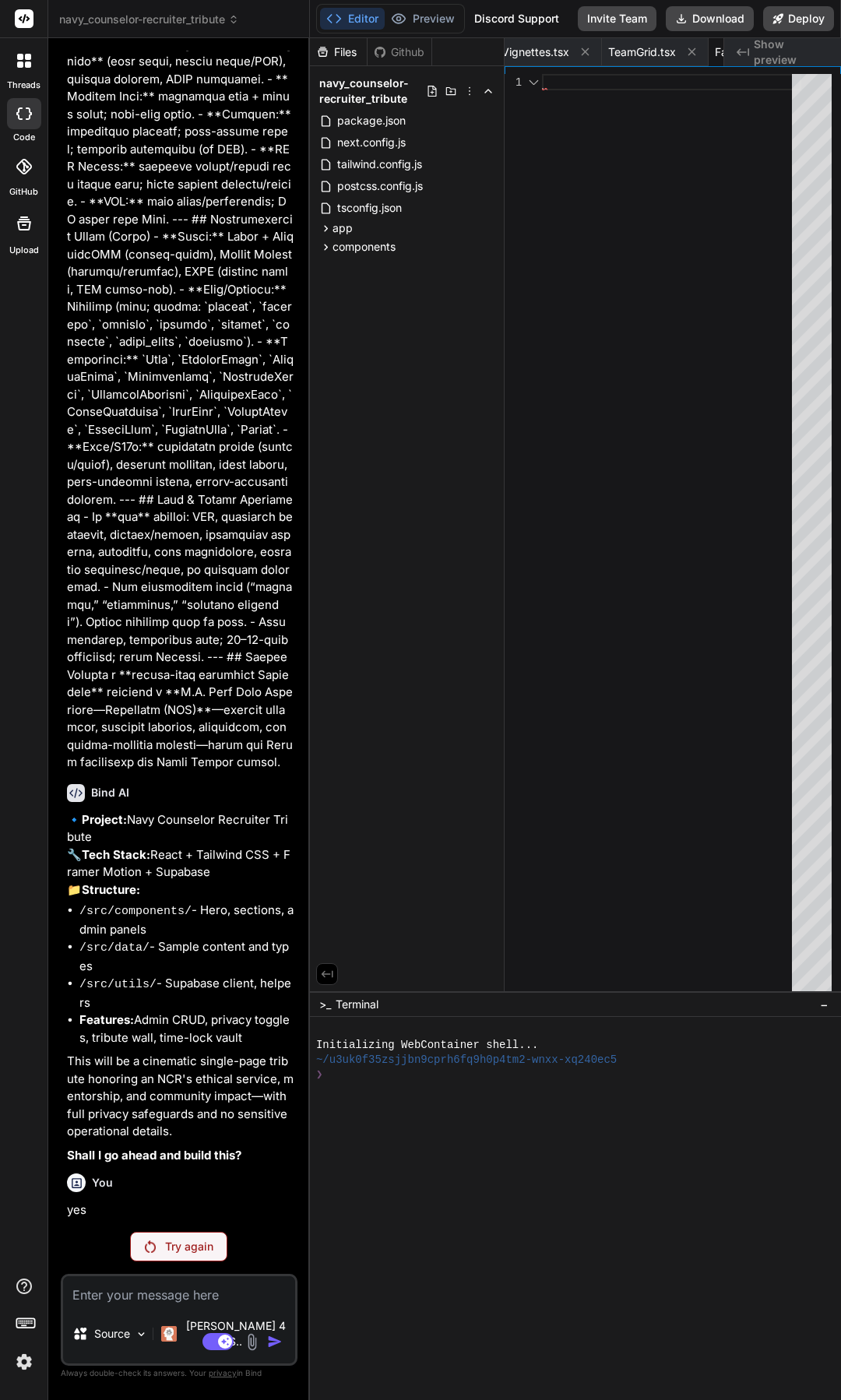
scroll to position [2202, 0]
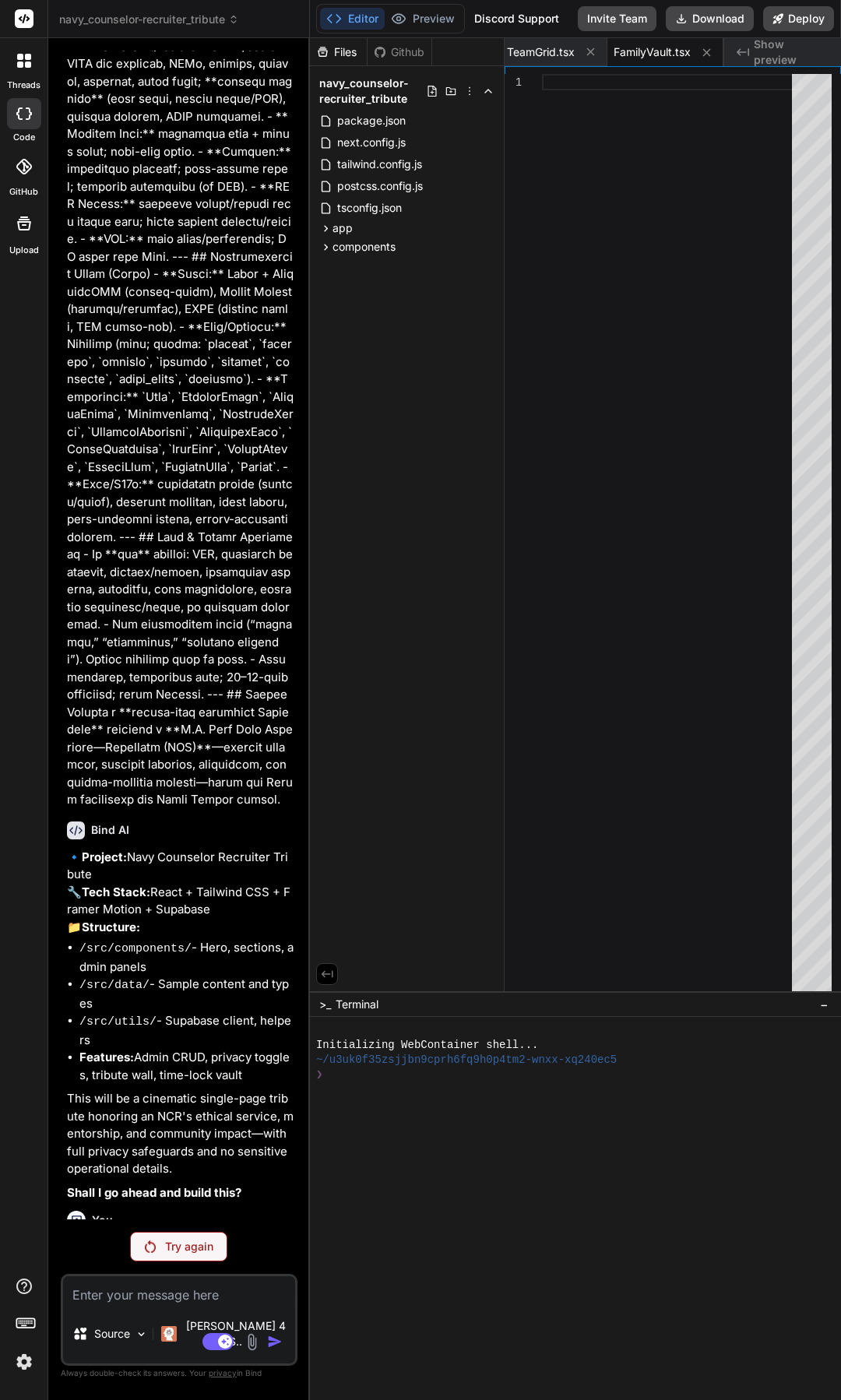
click at [214, 1262] on div "Try again" at bounding box center [179, 1247] width 98 height 30
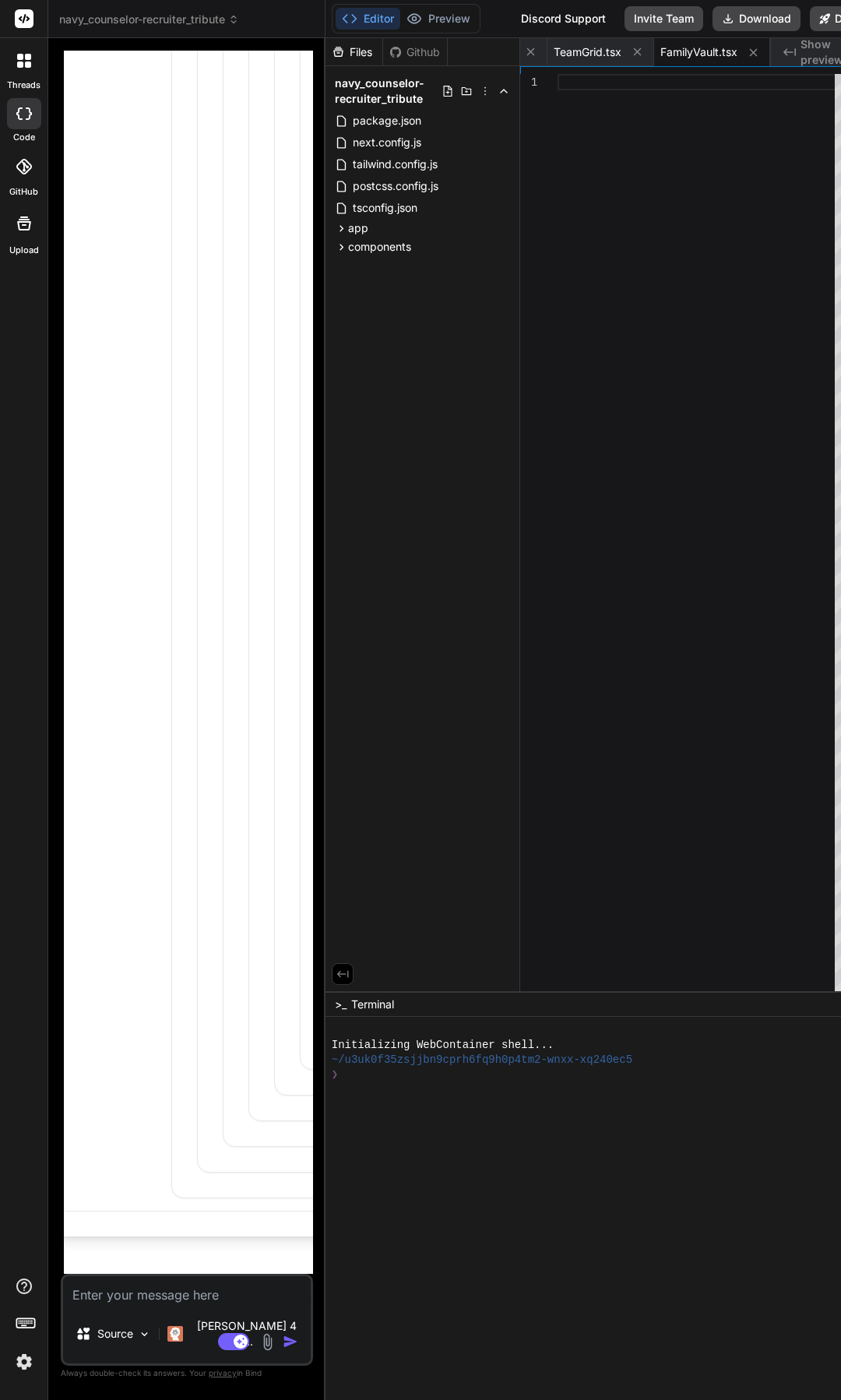
scroll to position [29097, 0]
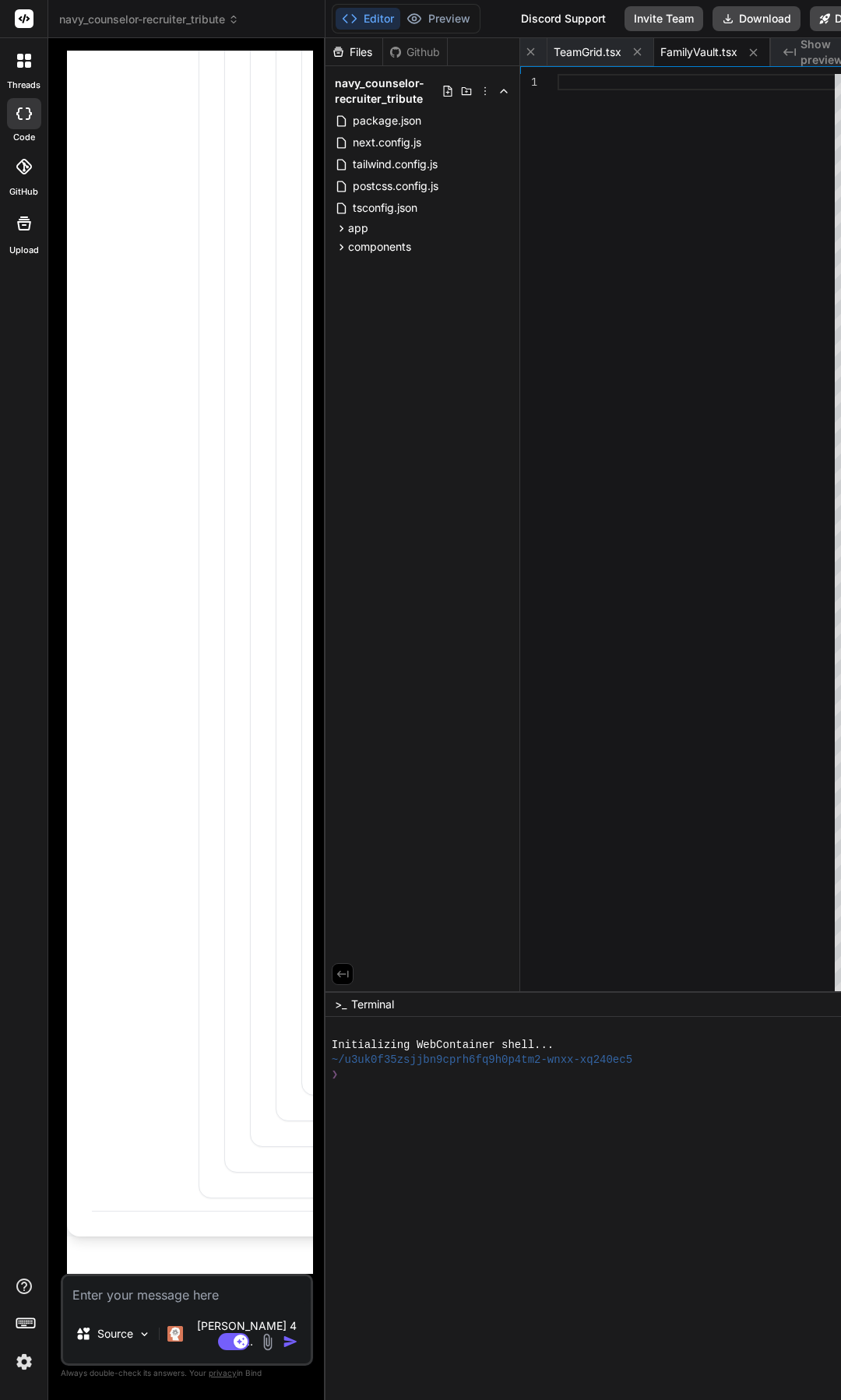
click at [791, 825] on div at bounding box center [701, 536] width 286 height 926
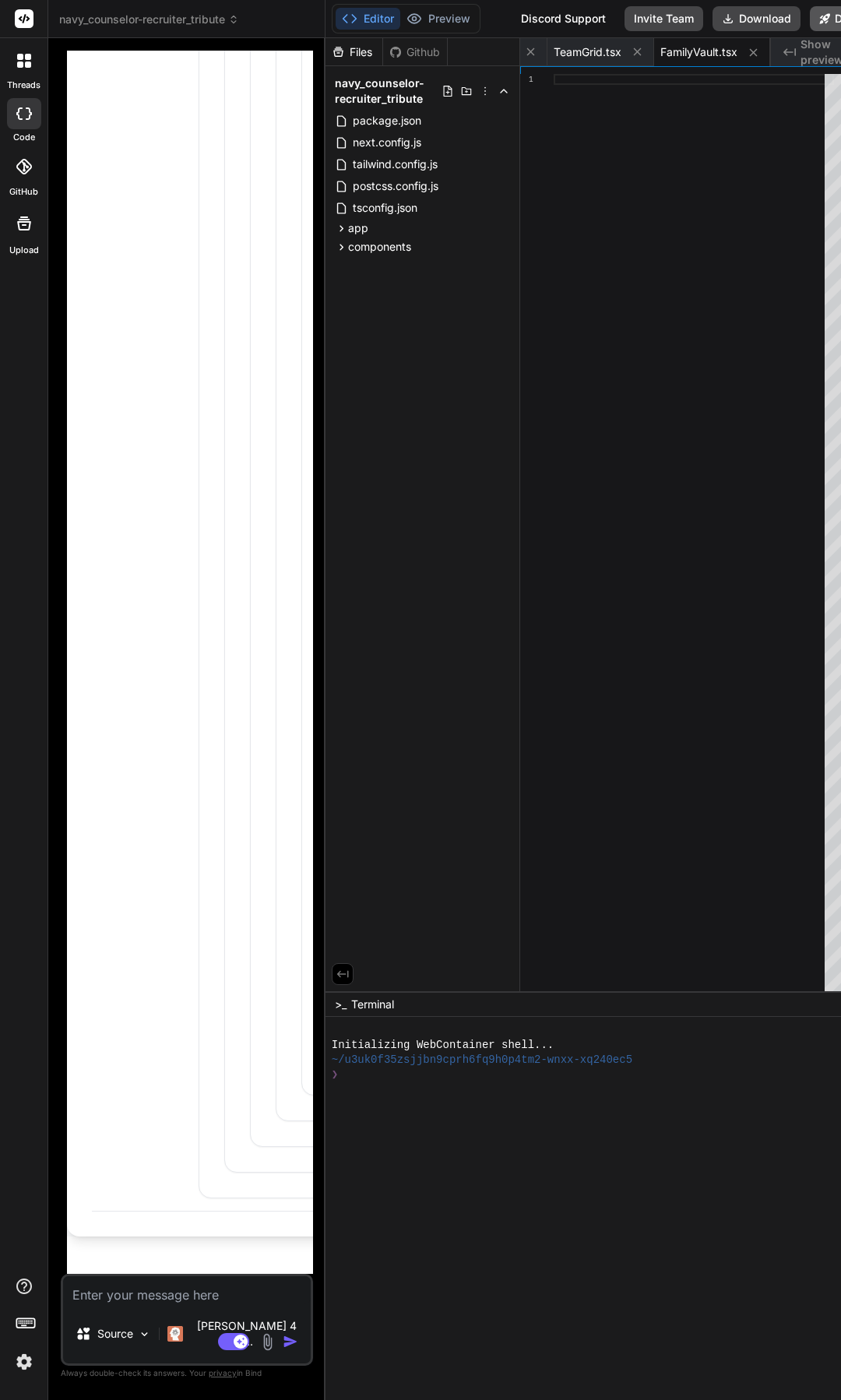
click at [832, 22] on button "Deploy" at bounding box center [845, 19] width 71 height 25
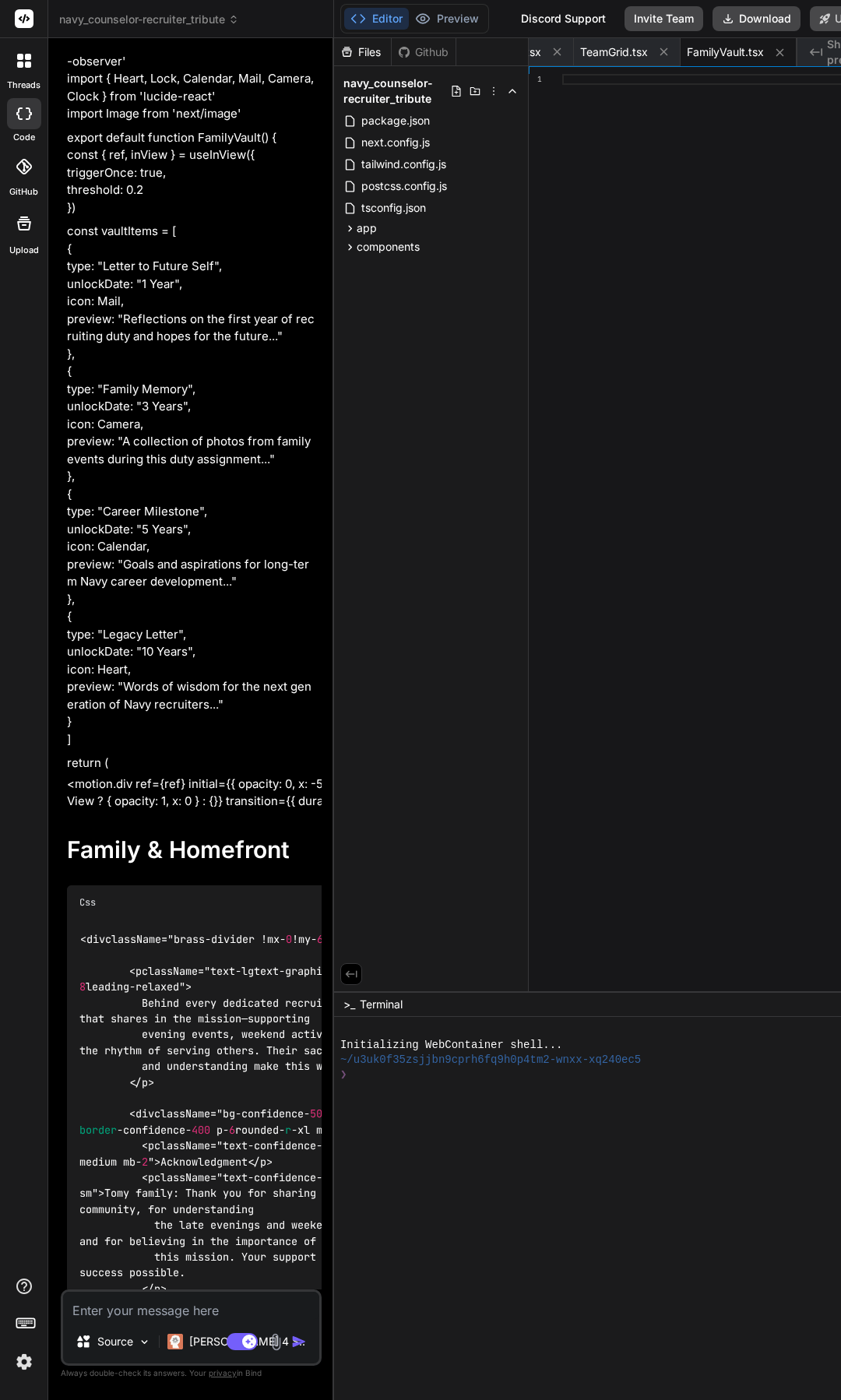
scroll to position [3053, 0]
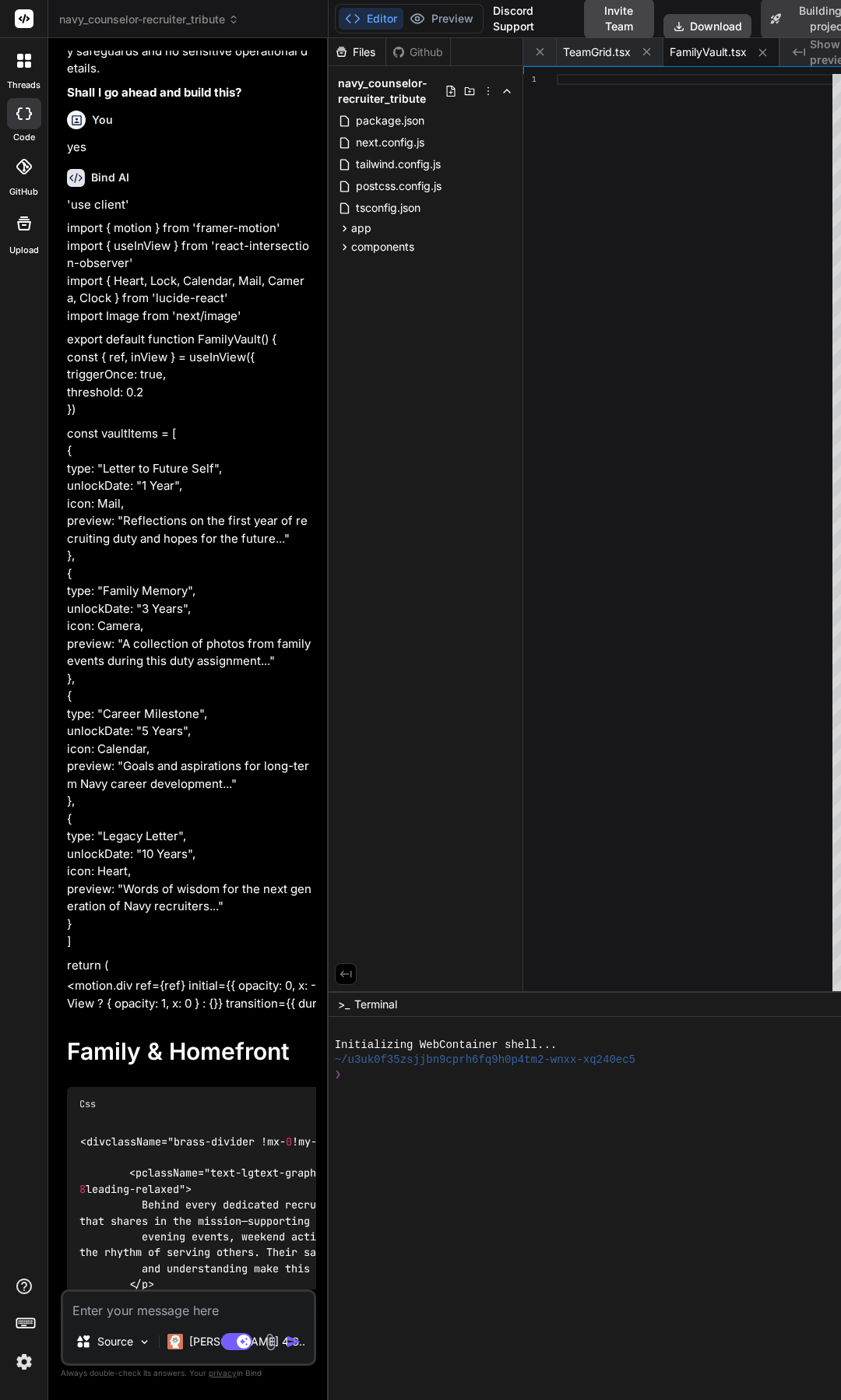
type textarea "x"
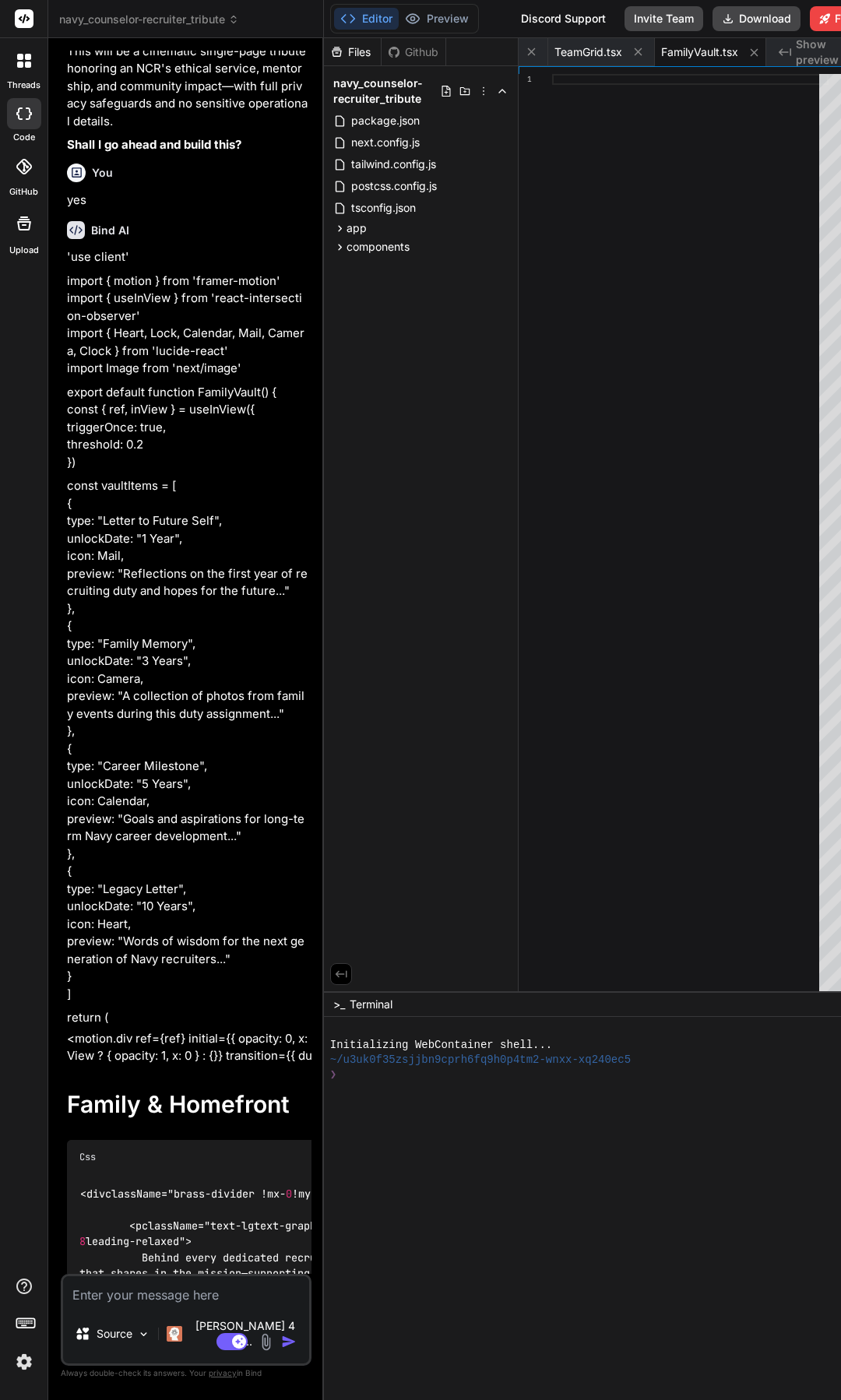
scroll to position [3123, 0]
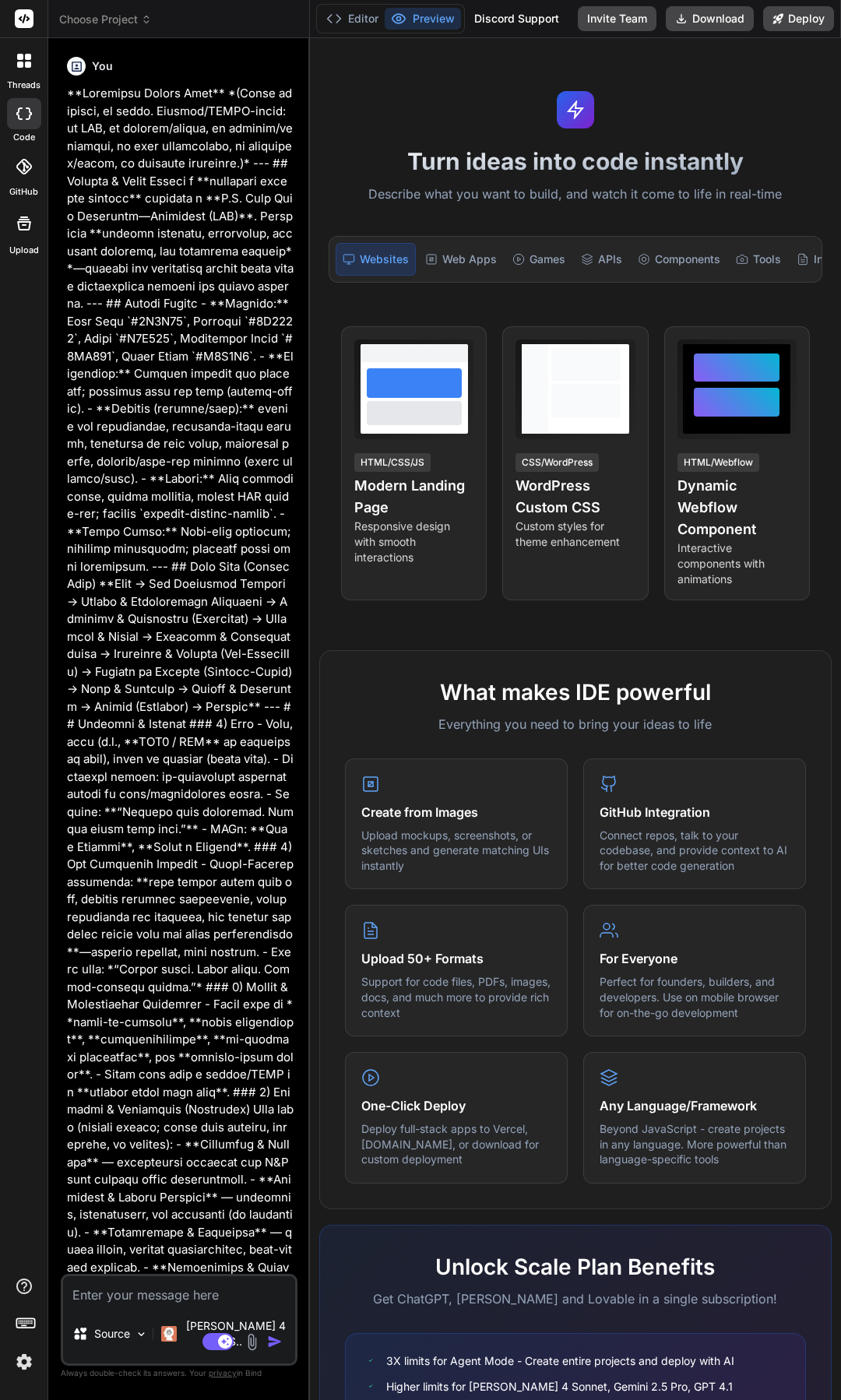
type textarea "x"
